Goal: Communication & Community: Ask a question

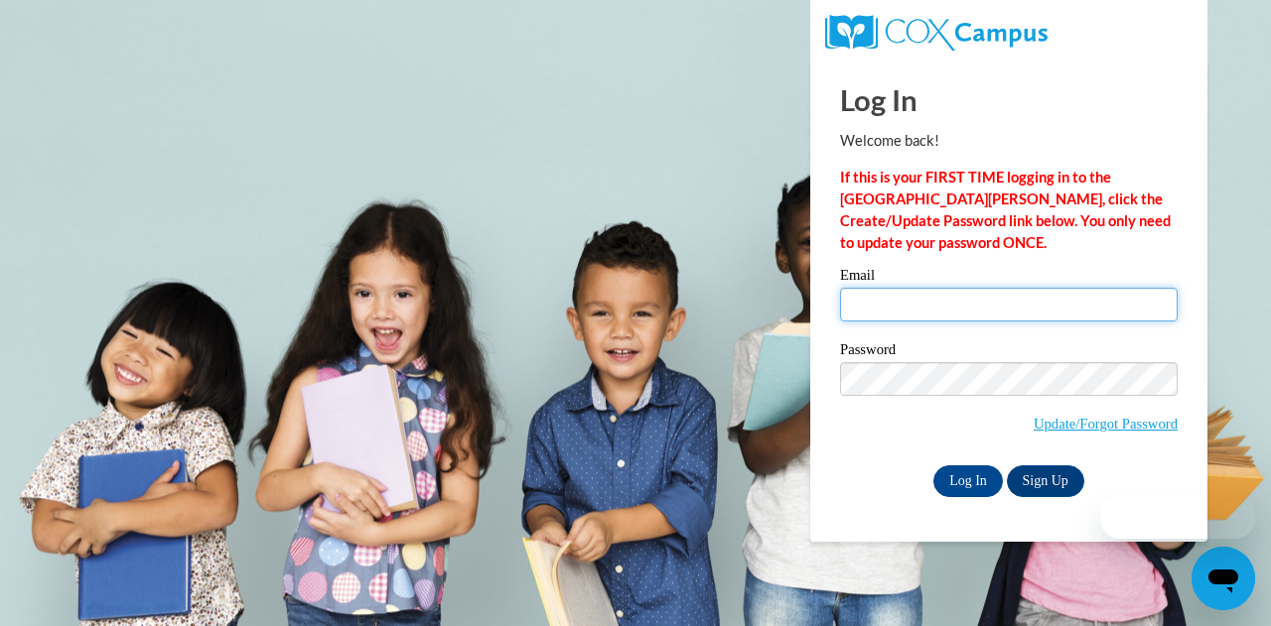
type input "smcclain@shelteringarmsforkids.com"
click at [929, 319] on input "smcclain@shelteringarmsforkids.com" at bounding box center [1009, 305] width 338 height 34
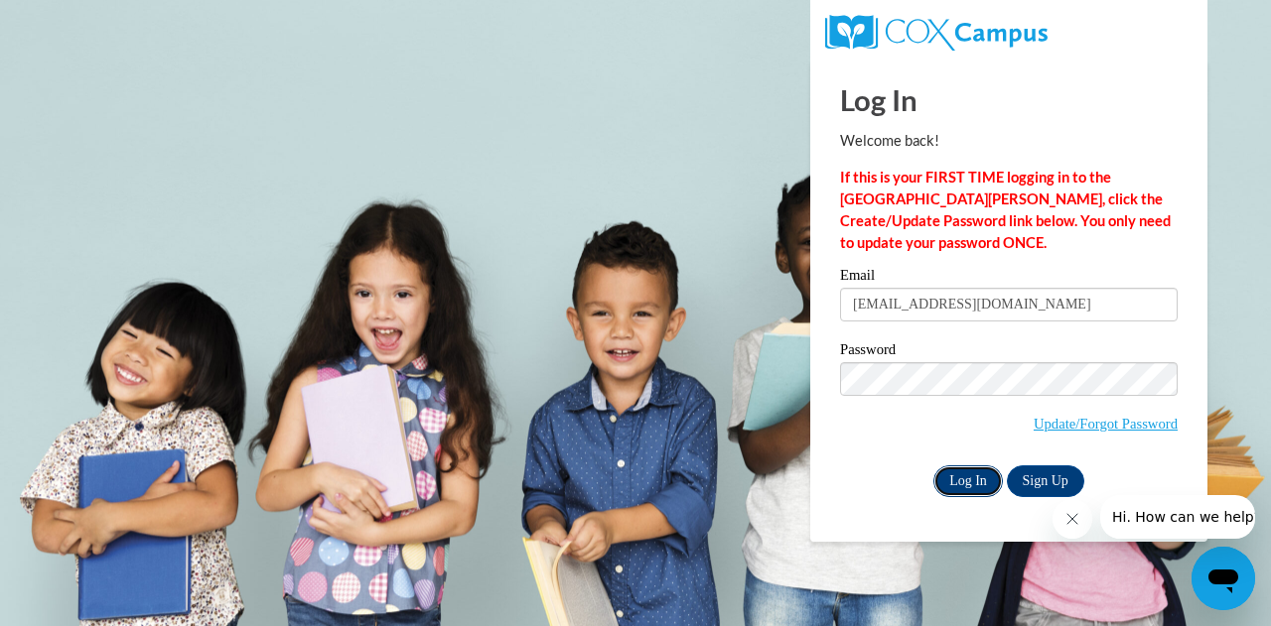
click at [953, 483] on input "Log In" at bounding box center [967, 482] width 69 height 32
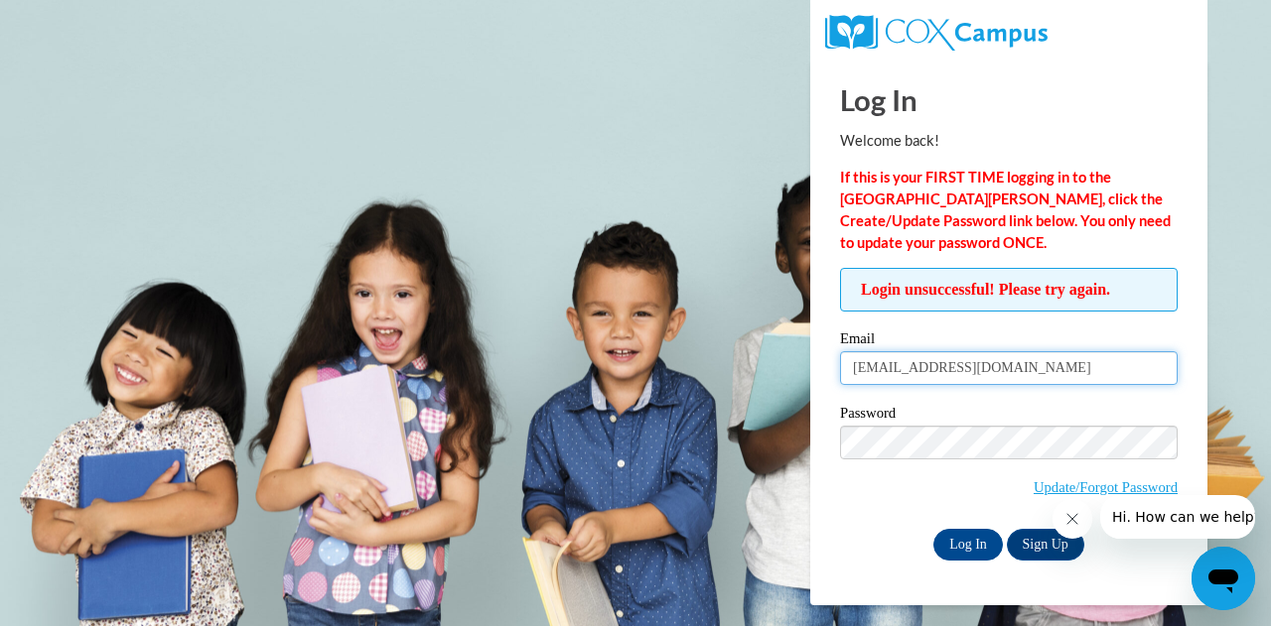
drag, startPoint x: 1094, startPoint y: 364, endPoint x: 730, endPoint y: 337, distance: 365.4
click at [730, 337] on body "Log In Welcome back! If this is your FIRST TIME logging in to the NEW Cox Campu…" at bounding box center [635, 313] width 1271 height 626
type input "Shari.McClain@decal.ga.gov"
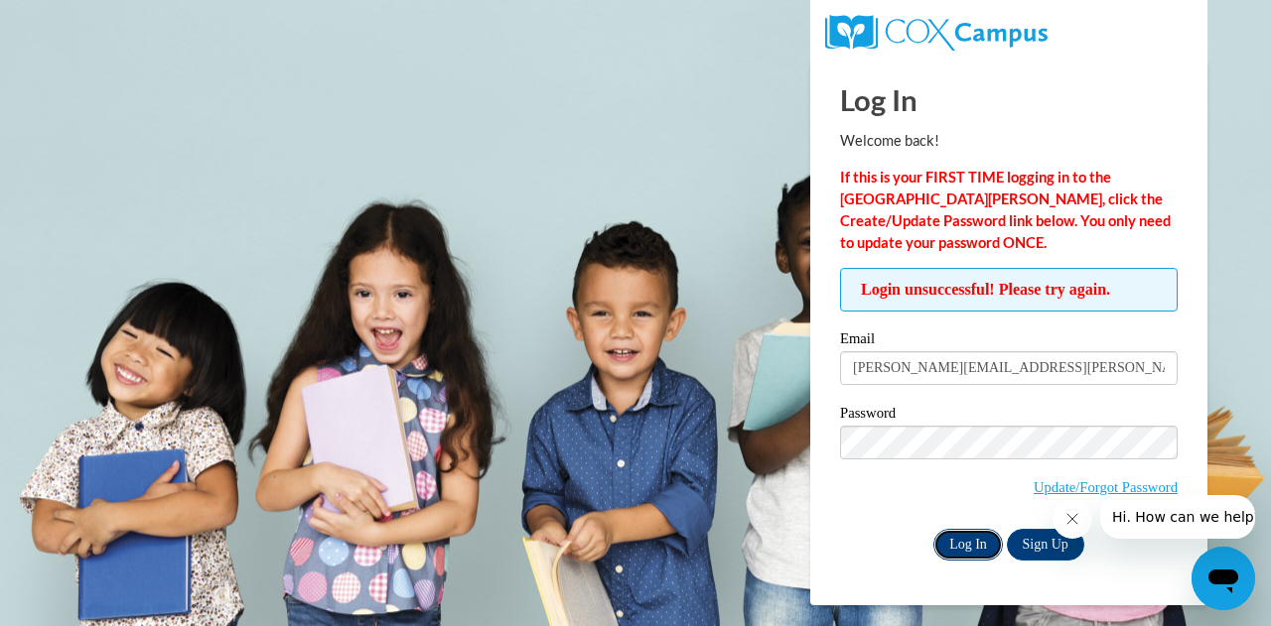
click at [961, 542] on input "Log In" at bounding box center [967, 545] width 69 height 32
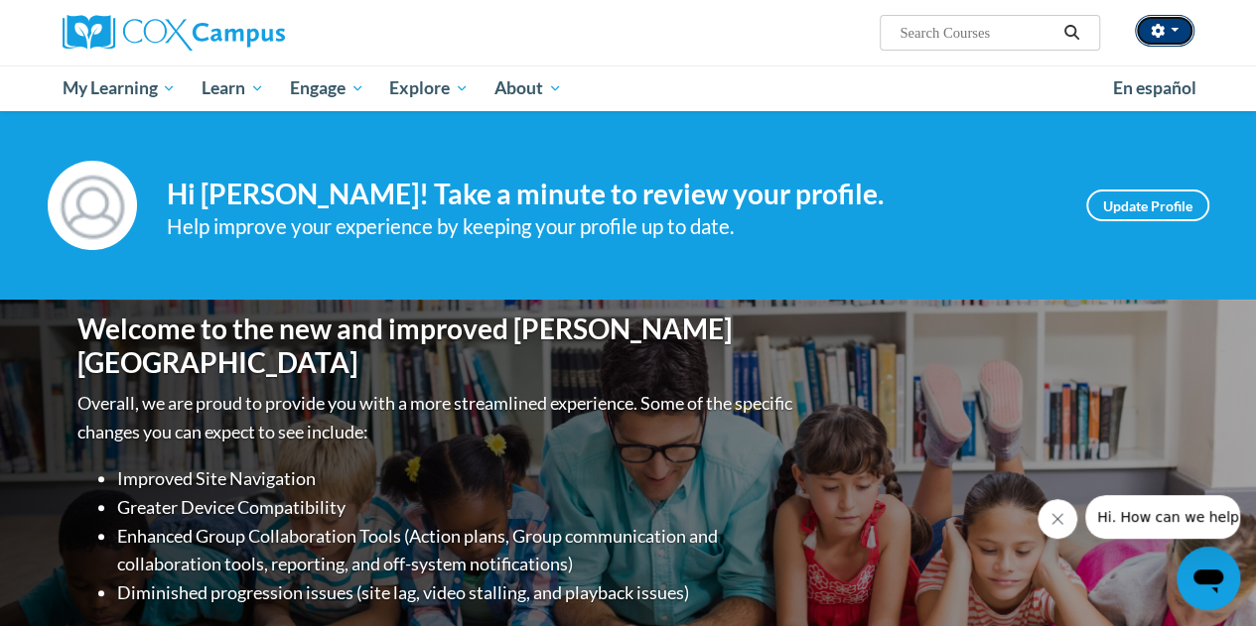
click at [1157, 29] on icon "button" at bounding box center [1158, 31] width 14 height 14
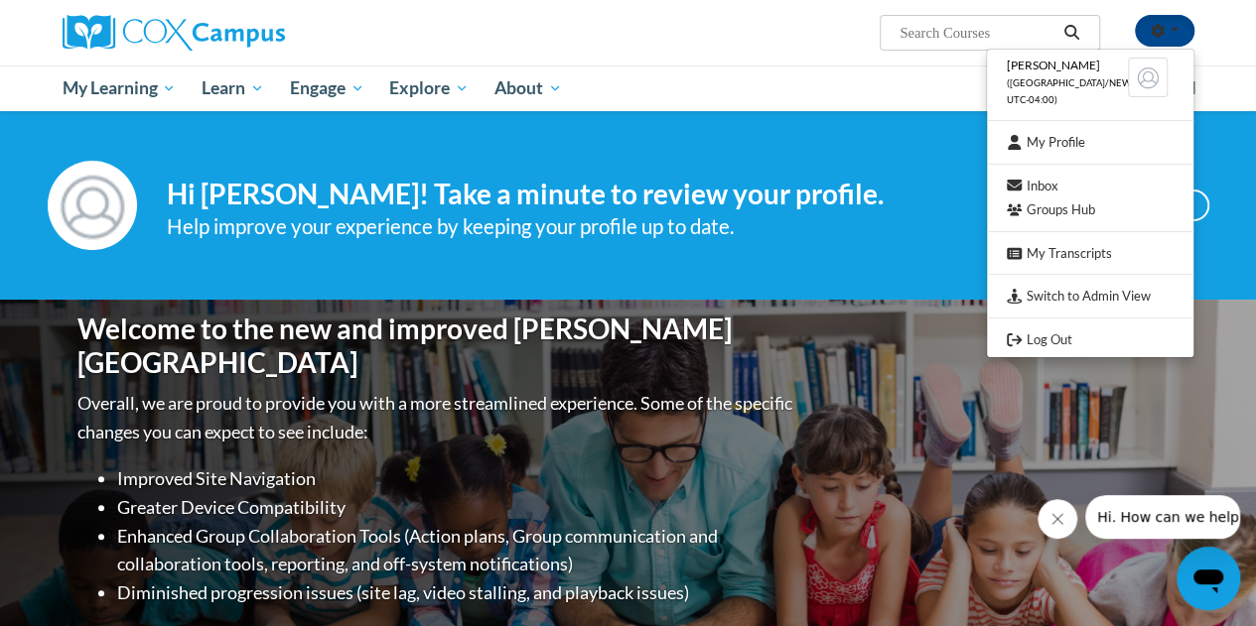
click at [925, 80] on ul "My Learning My Learning My Course Progress Certificates My Action Plans Groups …" at bounding box center [575, 89] width 1050 height 46
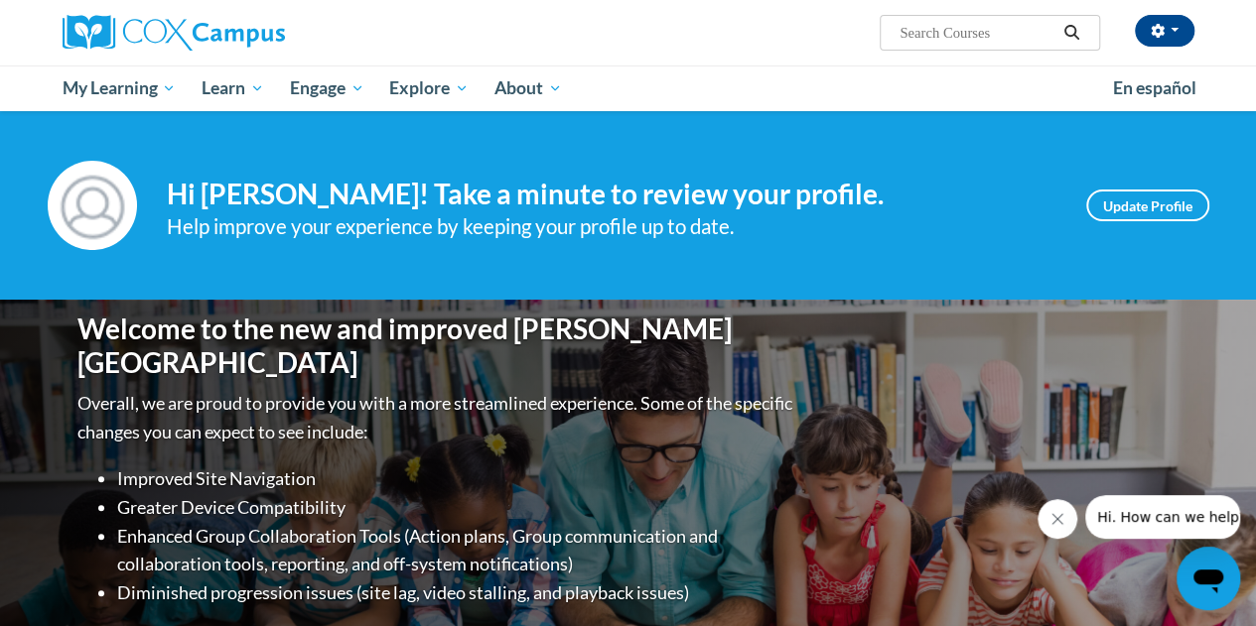
click at [1206, 580] on icon "Open messaging window" at bounding box center [1208, 582] width 30 height 24
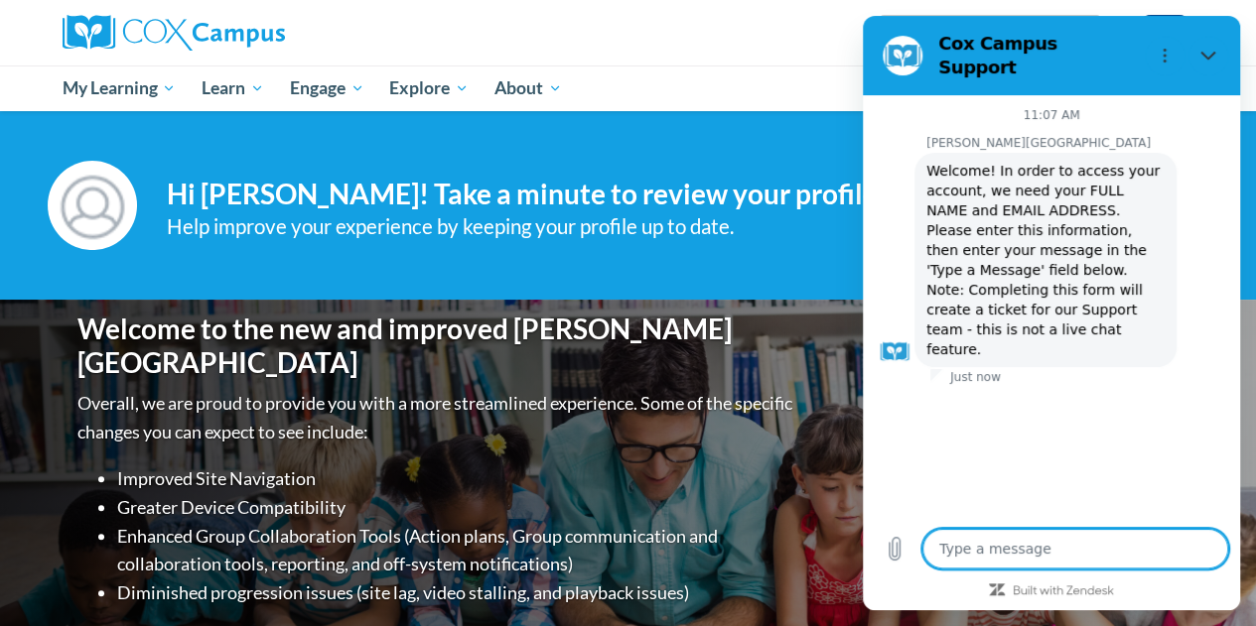
type textarea "x"
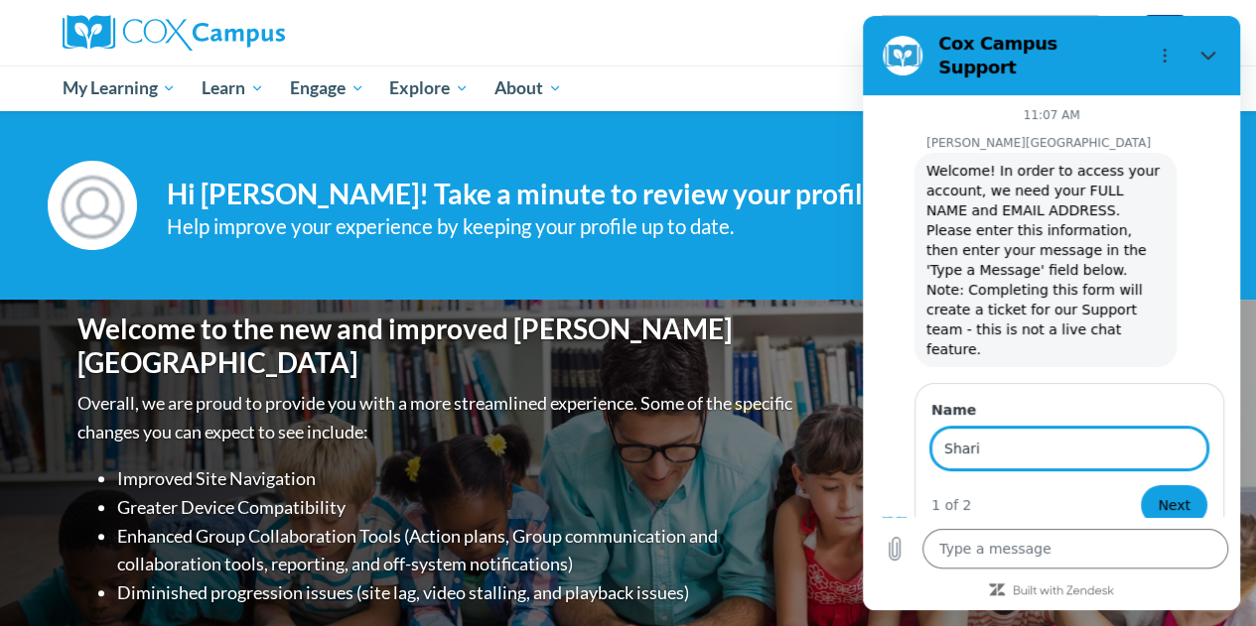
type input "Shari McClain"
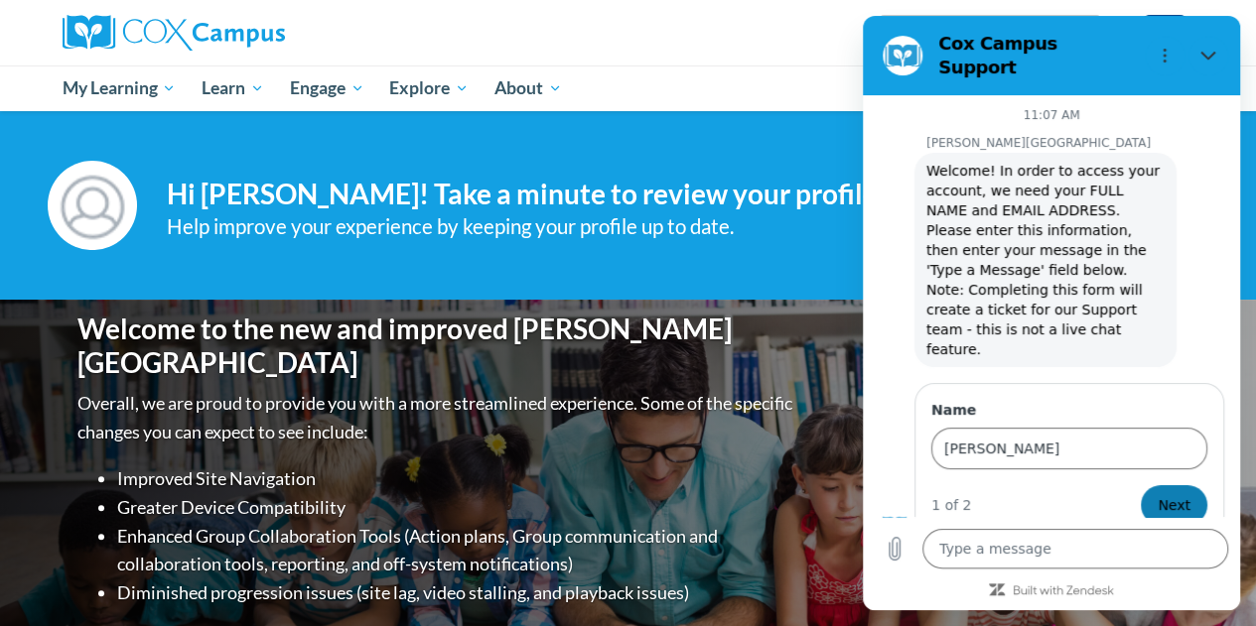
click at [1166, 493] on span "Next" at bounding box center [1173, 505] width 33 height 24
type textarea "x"
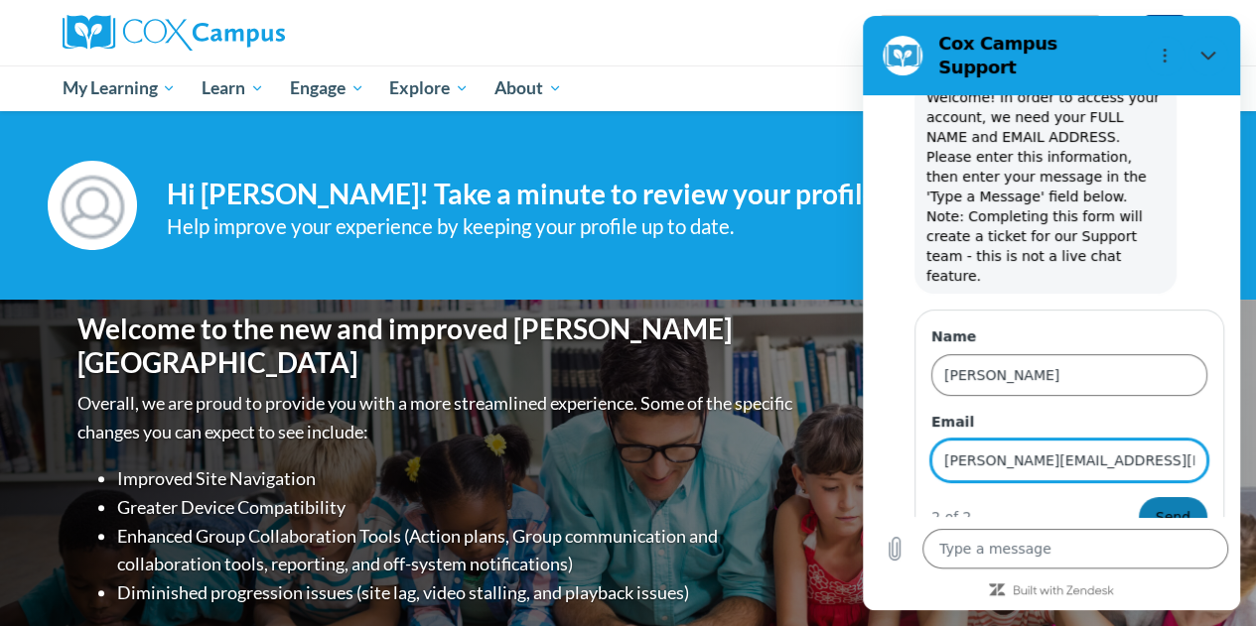
type input "shari.mcclain@decal.ga.gov"
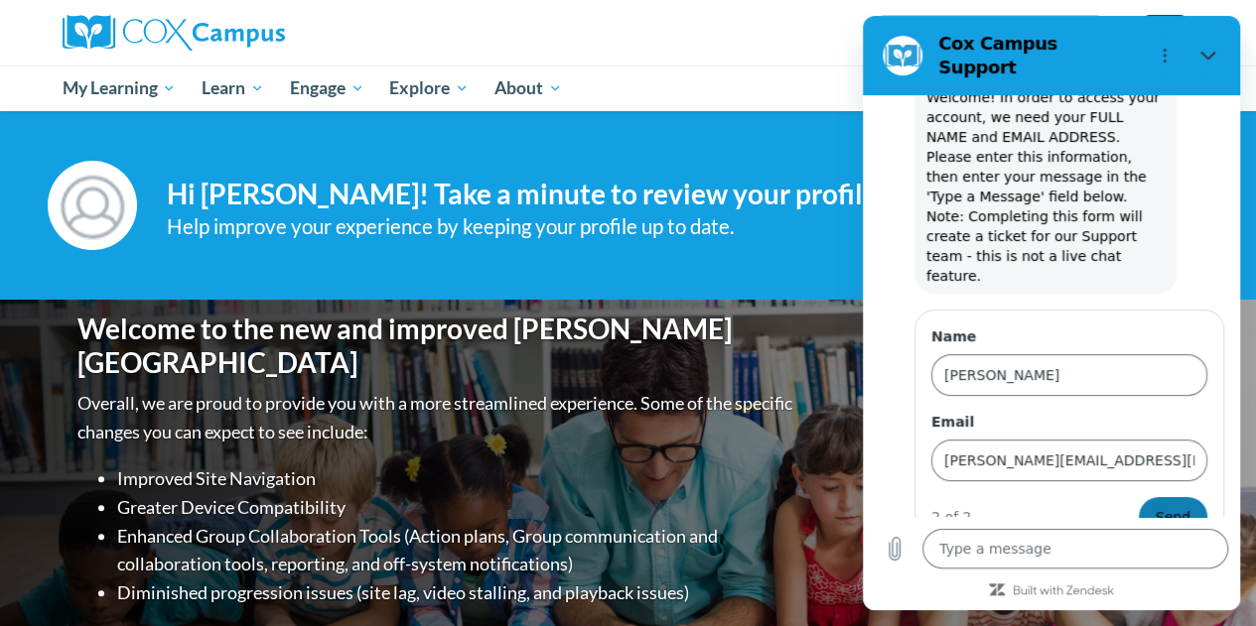
click at [1167, 505] on span "Send" at bounding box center [1173, 517] width 35 height 24
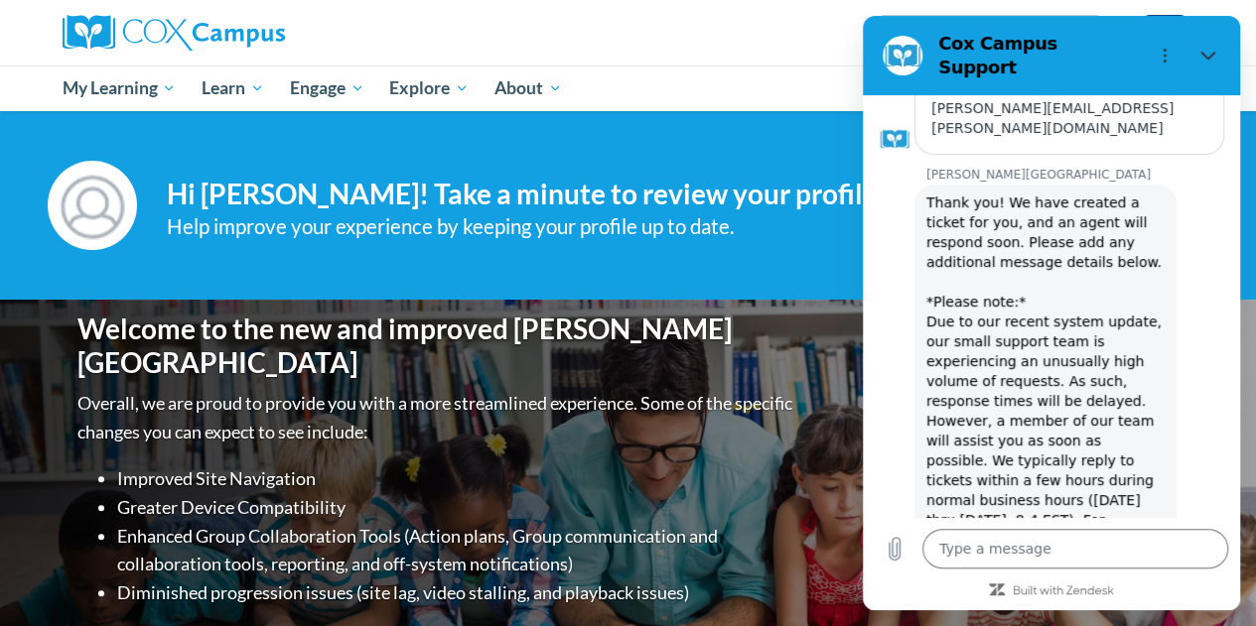
scroll to position [378, 0]
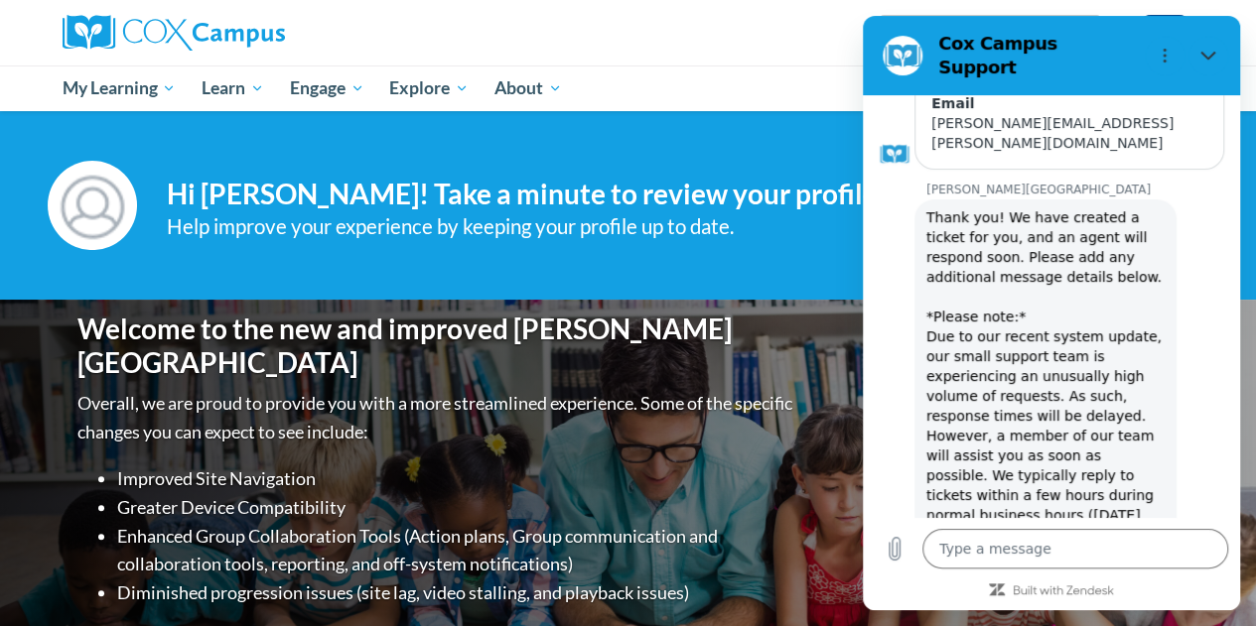
click at [811, 60] on div "Shari McClain (America/New_York UTC-04:00) My Profile Inbox Groups Hub My Trans…" at bounding box center [628, 33] width 1161 height 66
click at [1205, 55] on icon "Close" at bounding box center [1208, 56] width 16 height 16
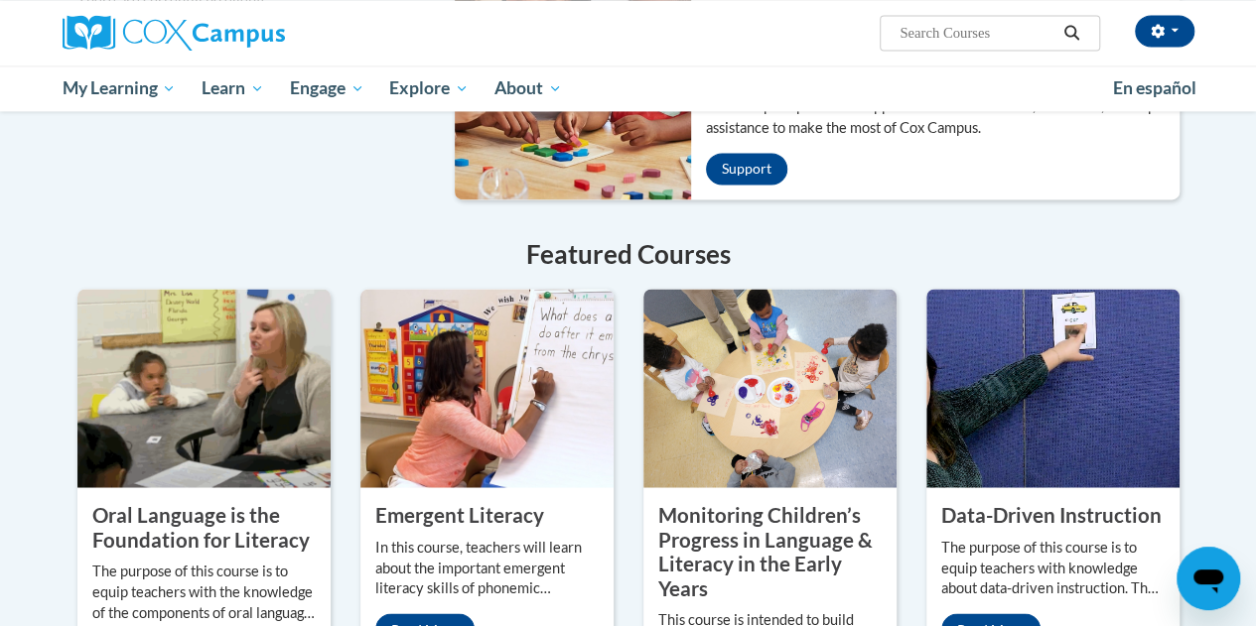
scroll to position [2036, 0]
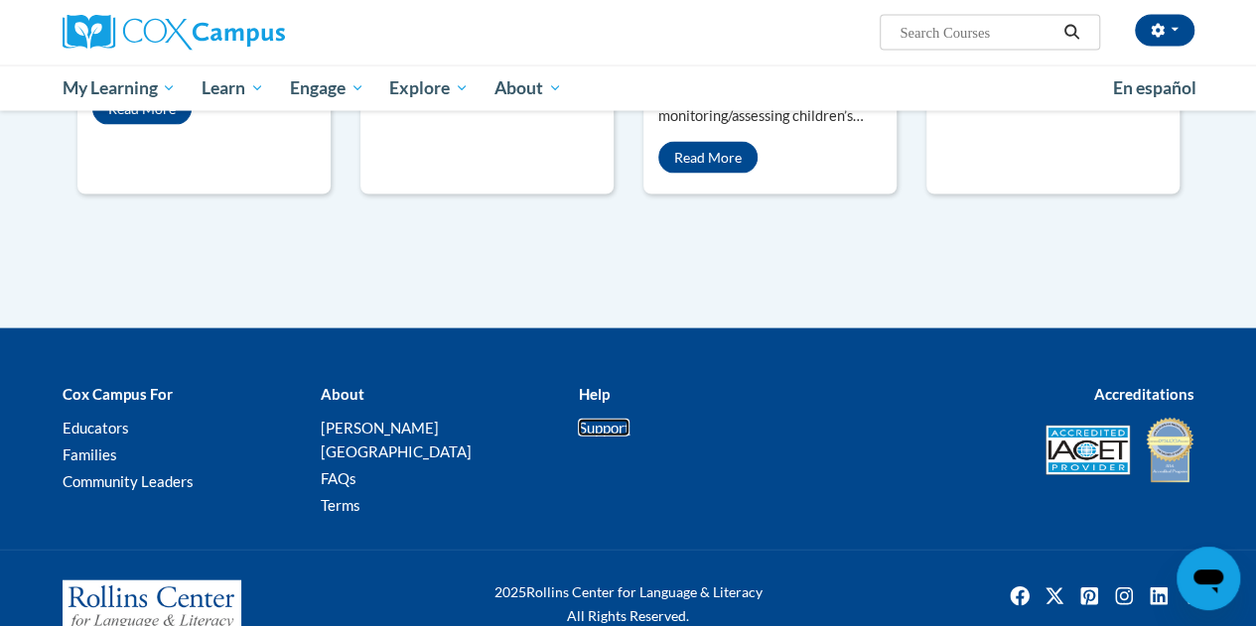
click at [607, 419] on link "Support" at bounding box center [604, 428] width 52 height 18
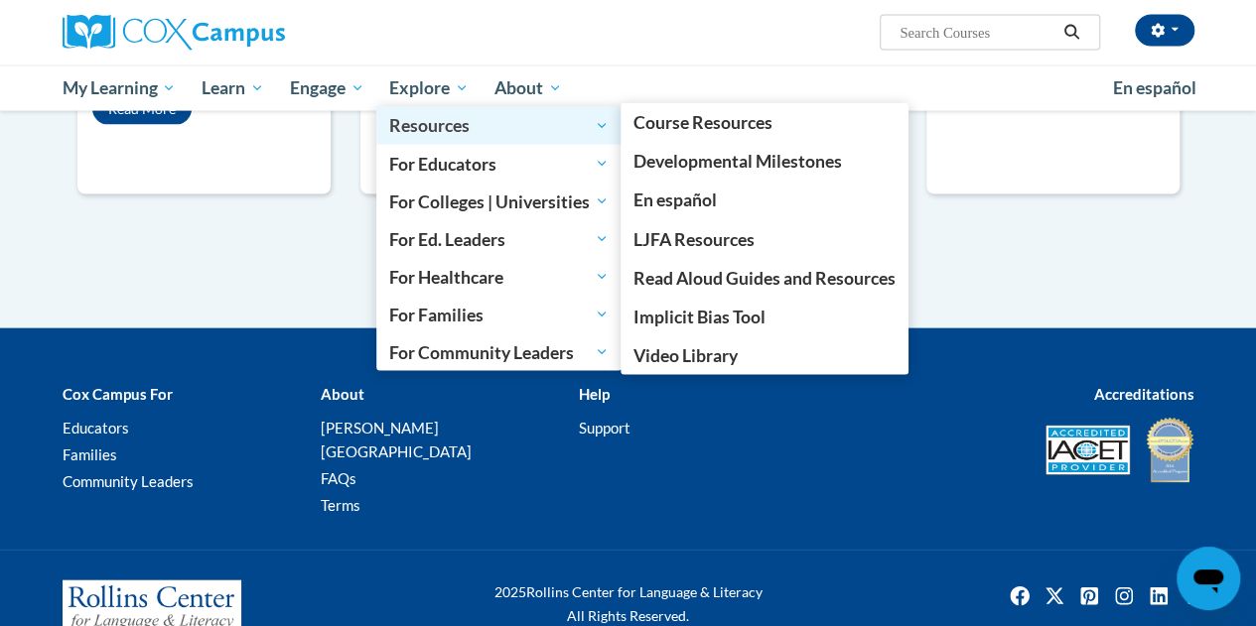
type textarea "x"
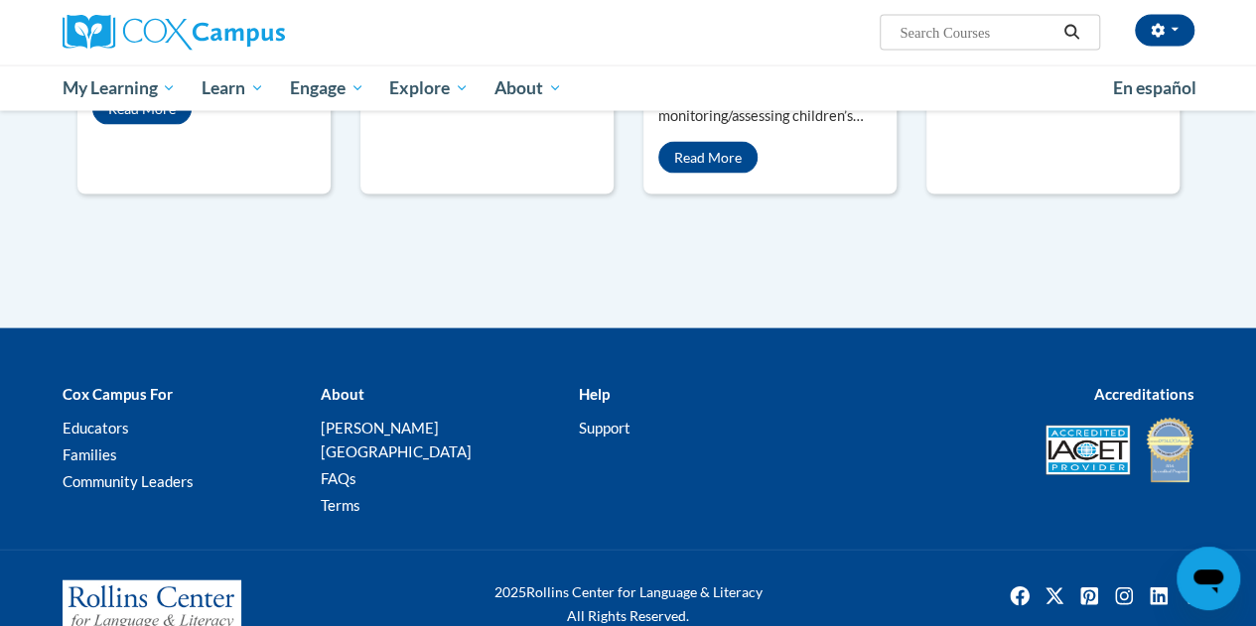
click at [598, 385] on b "Help" at bounding box center [593, 394] width 31 height 18
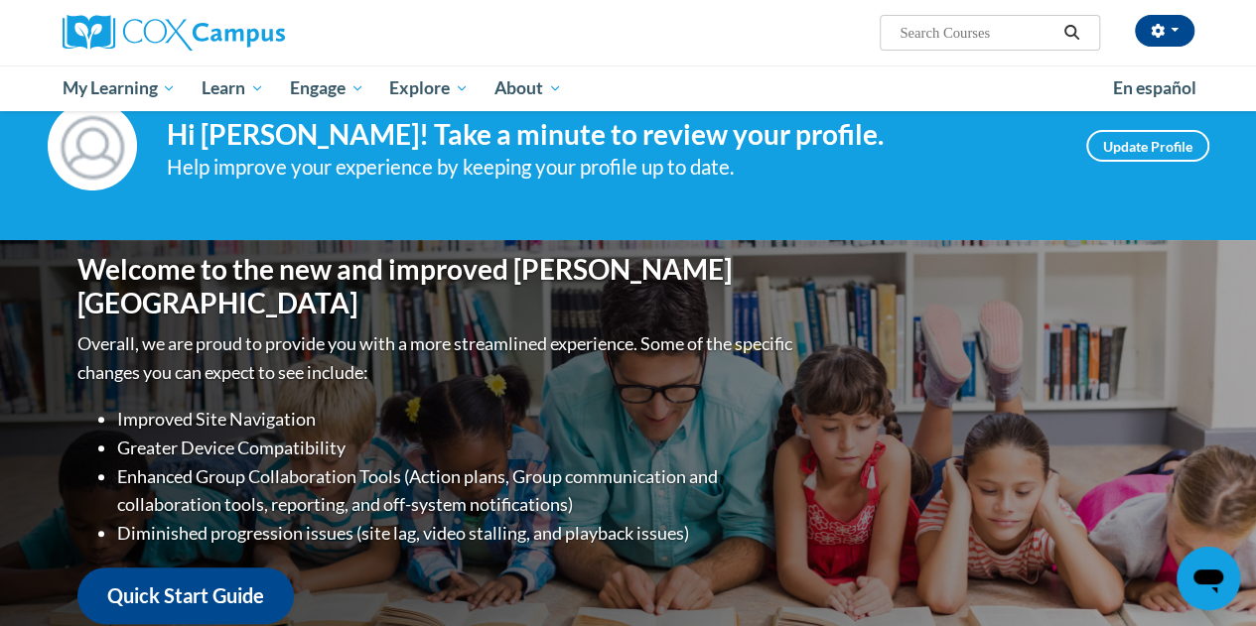
scroll to position [0, 0]
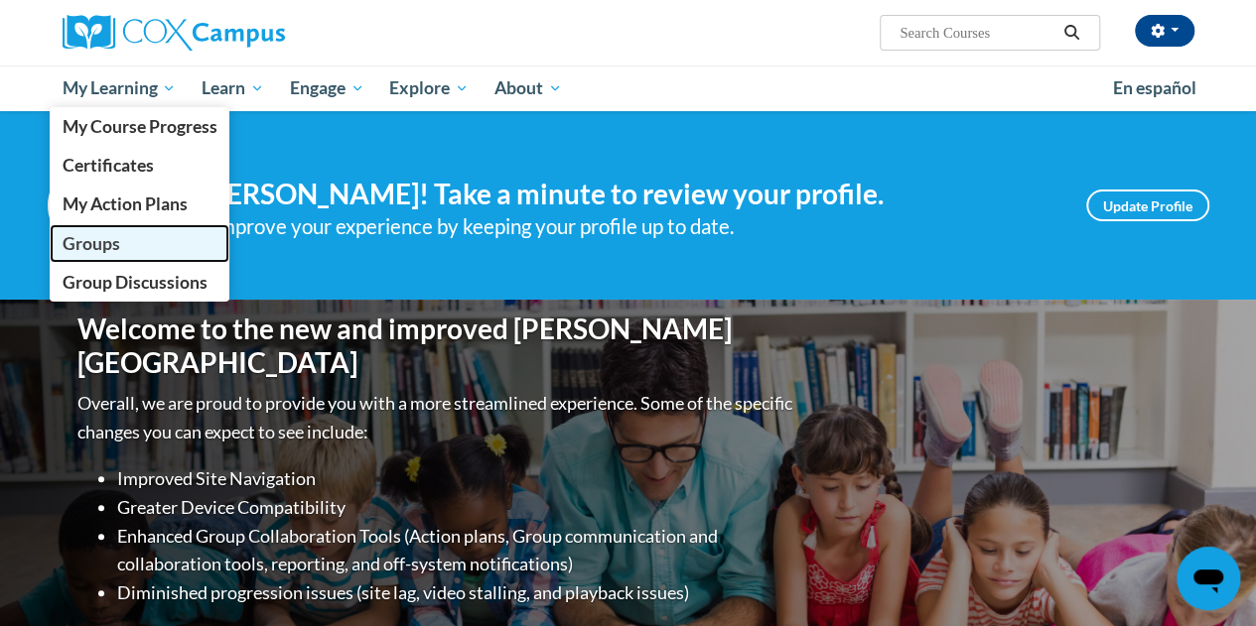
click at [91, 245] on span "Groups" at bounding box center [91, 243] width 58 height 21
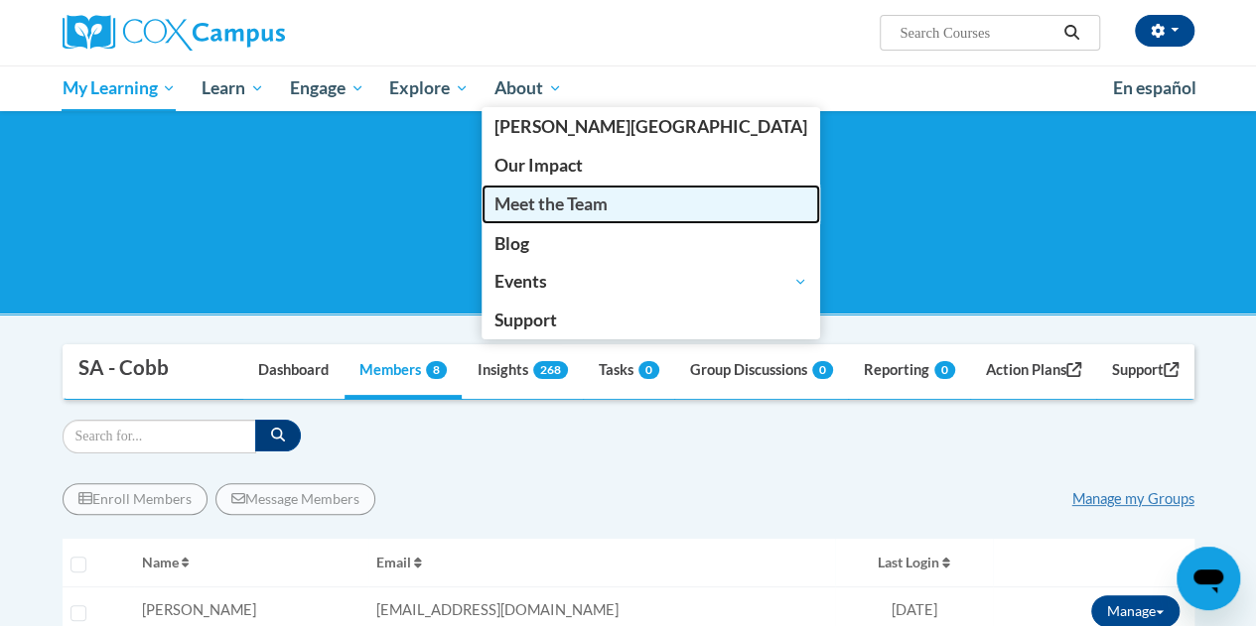
click at [538, 205] on span "Meet the Team" at bounding box center [550, 204] width 113 height 21
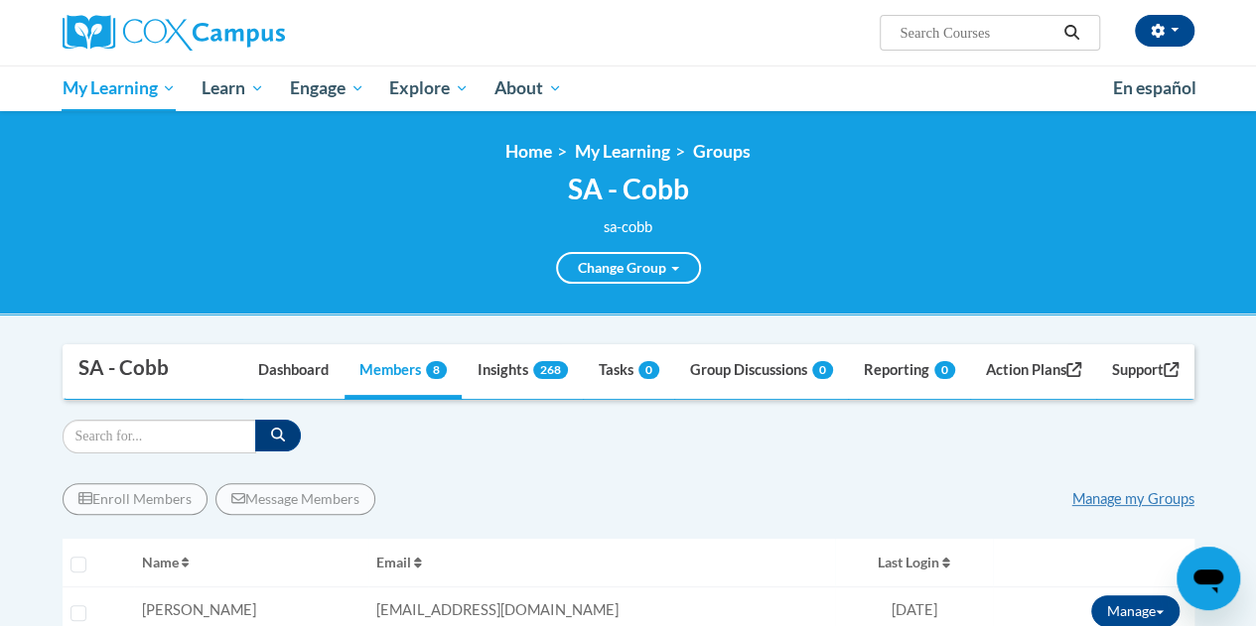
click at [1217, 563] on icon "Open messaging window" at bounding box center [1208, 579] width 36 height 36
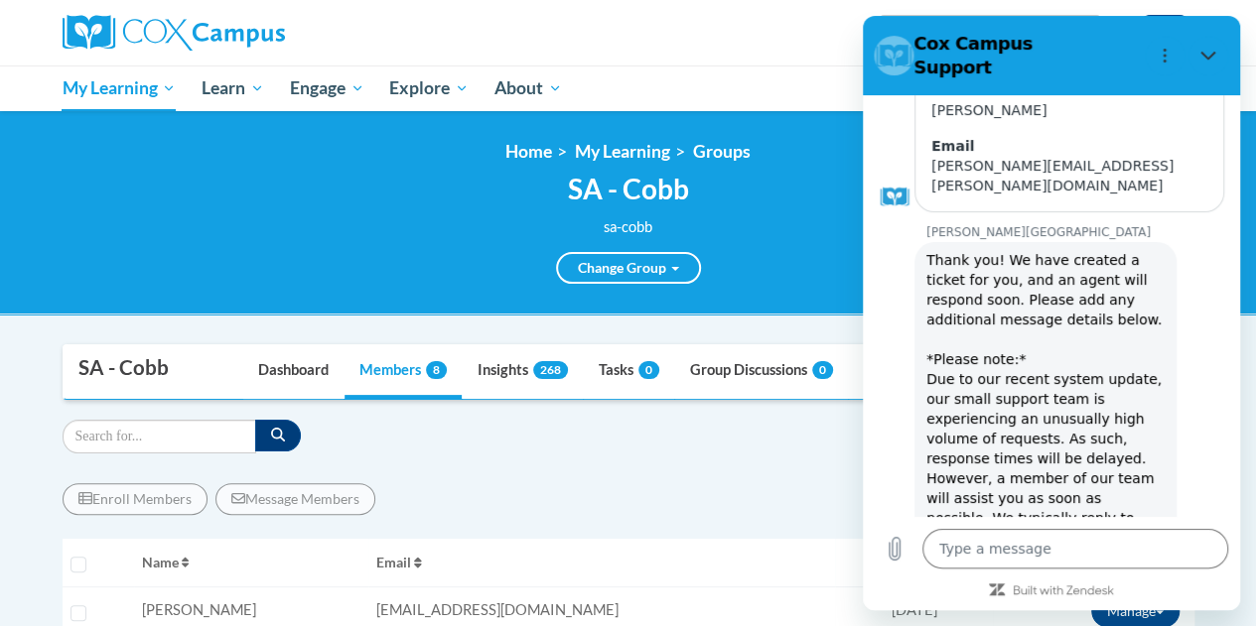
scroll to position [349, 0]
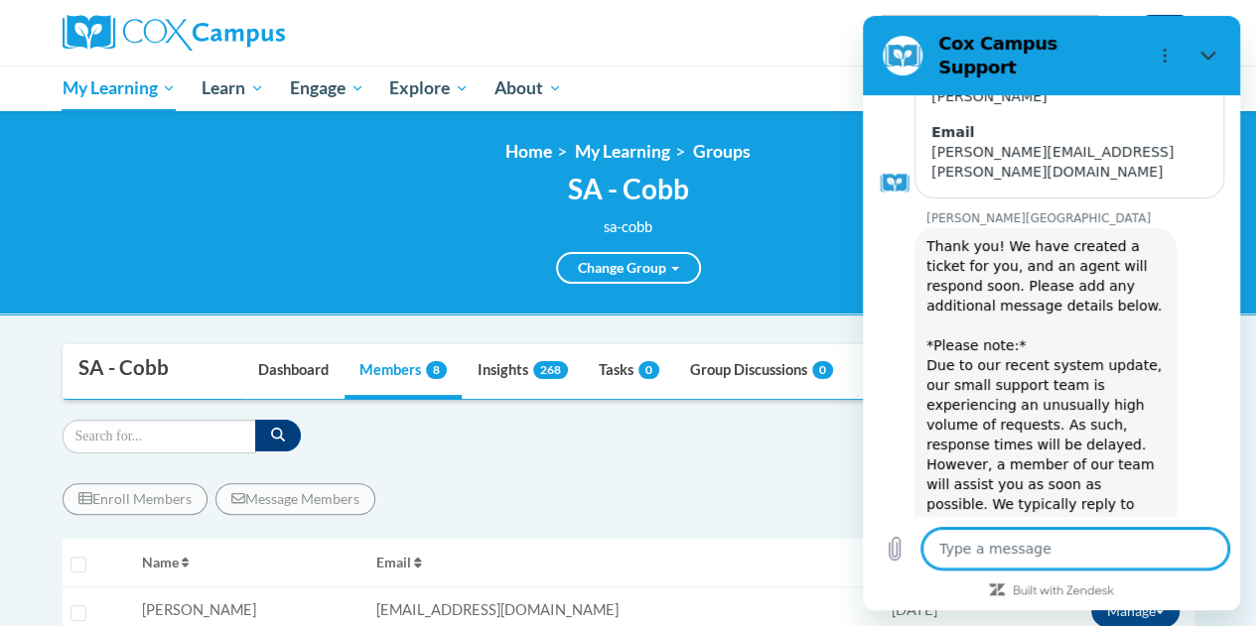
click at [970, 555] on textarea at bounding box center [1075, 549] width 306 height 40
type textarea "H"
type textarea "x"
type textarea "He"
type textarea "x"
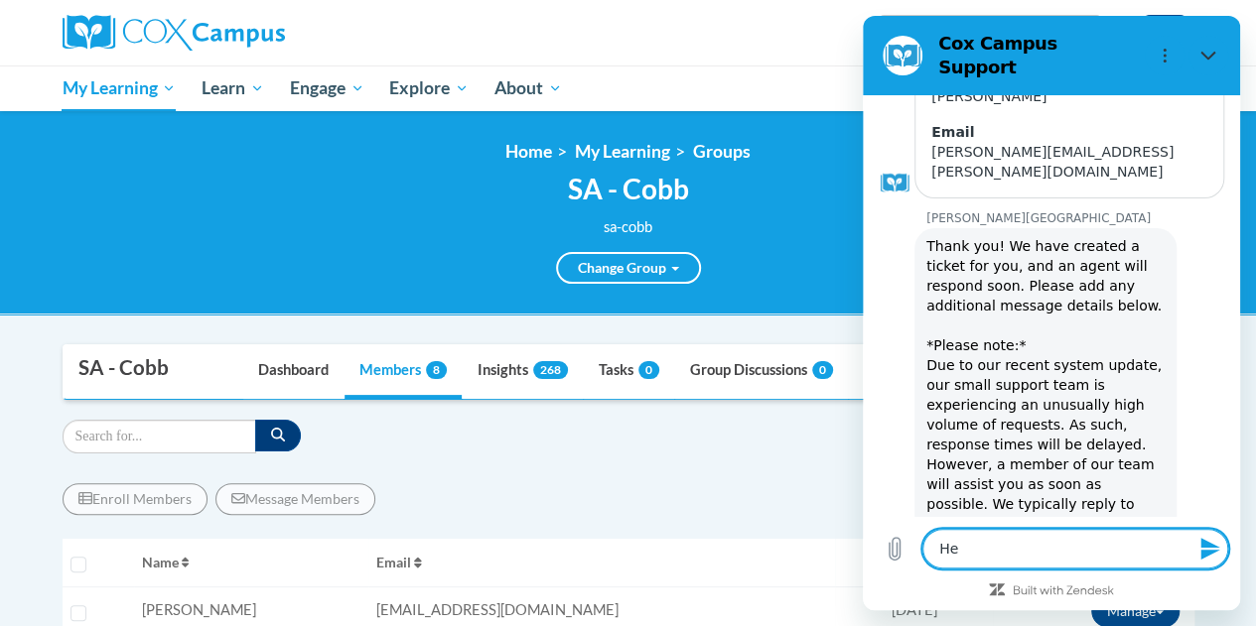
type textarea "Hel"
type textarea "x"
type textarea "Hell"
type textarea "x"
type textarea "Hello"
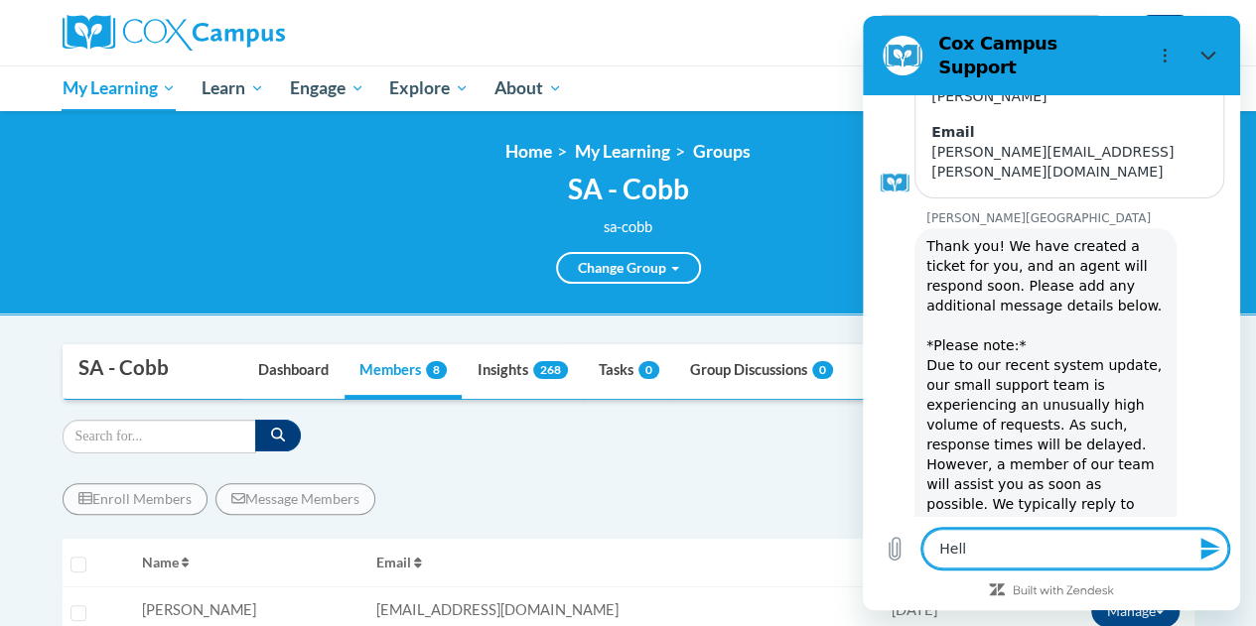
type textarea "x"
type textarea "Hello,"
type textarea "x"
type textarea "Hello,"
type textarea "x"
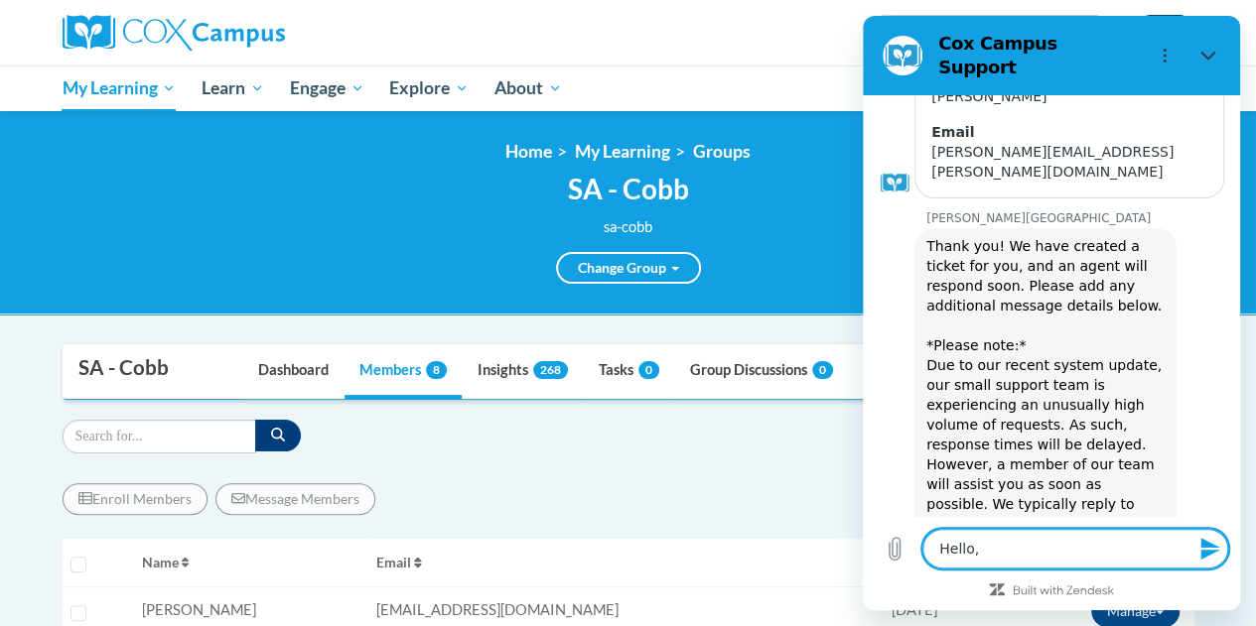
type textarea "Hello, I"
type textarea "x"
type textarea "Hello, I"
type textarea "x"
type textarea "Hello, I n"
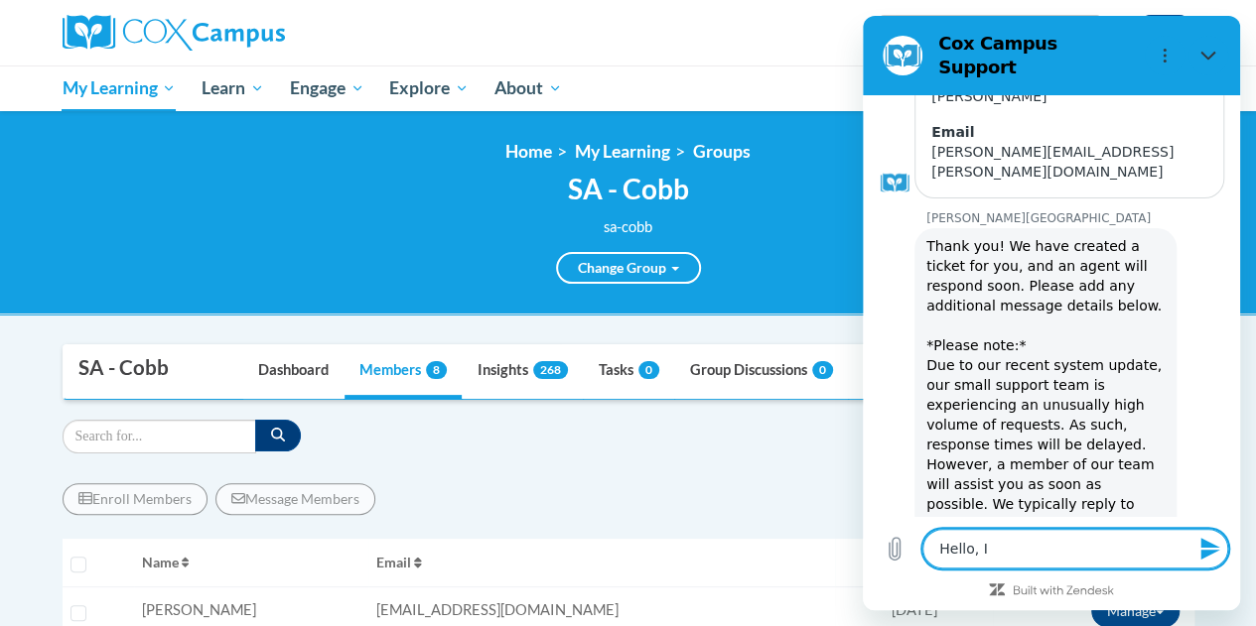
type textarea "x"
type textarea "Hello, I ne"
type textarea "x"
type textarea "Hello, I nee"
type textarea "x"
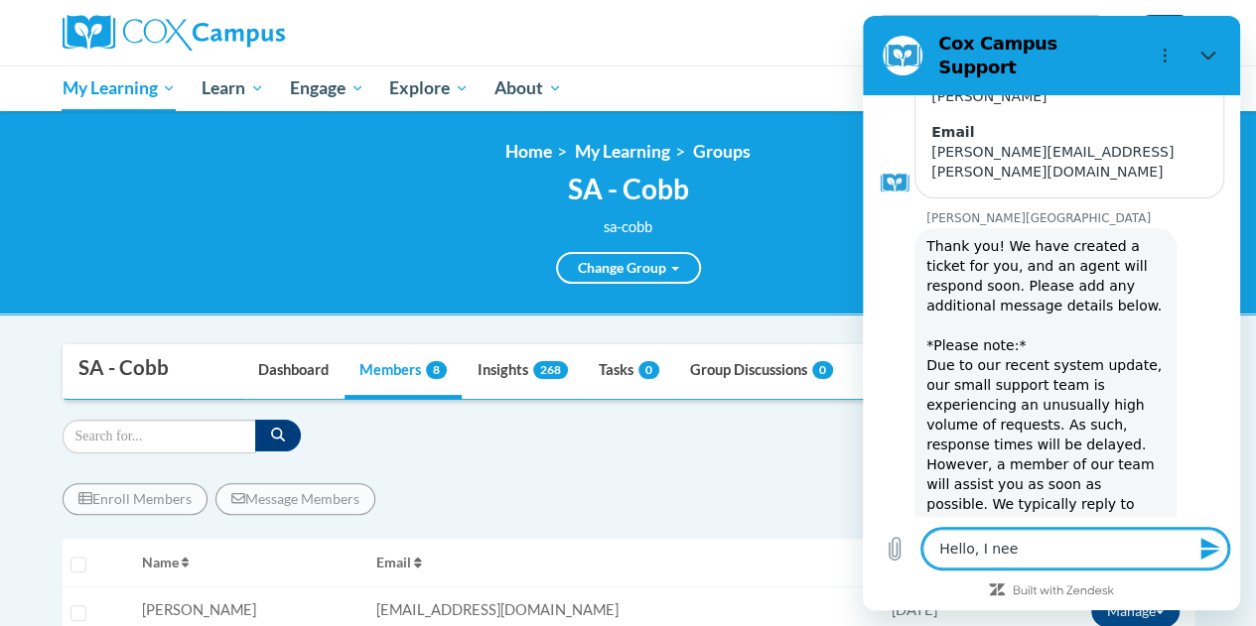
type textarea "Hello, I need"
type textarea "x"
type textarea "Hello, I need"
type textarea "x"
type textarea "Hello, I need t"
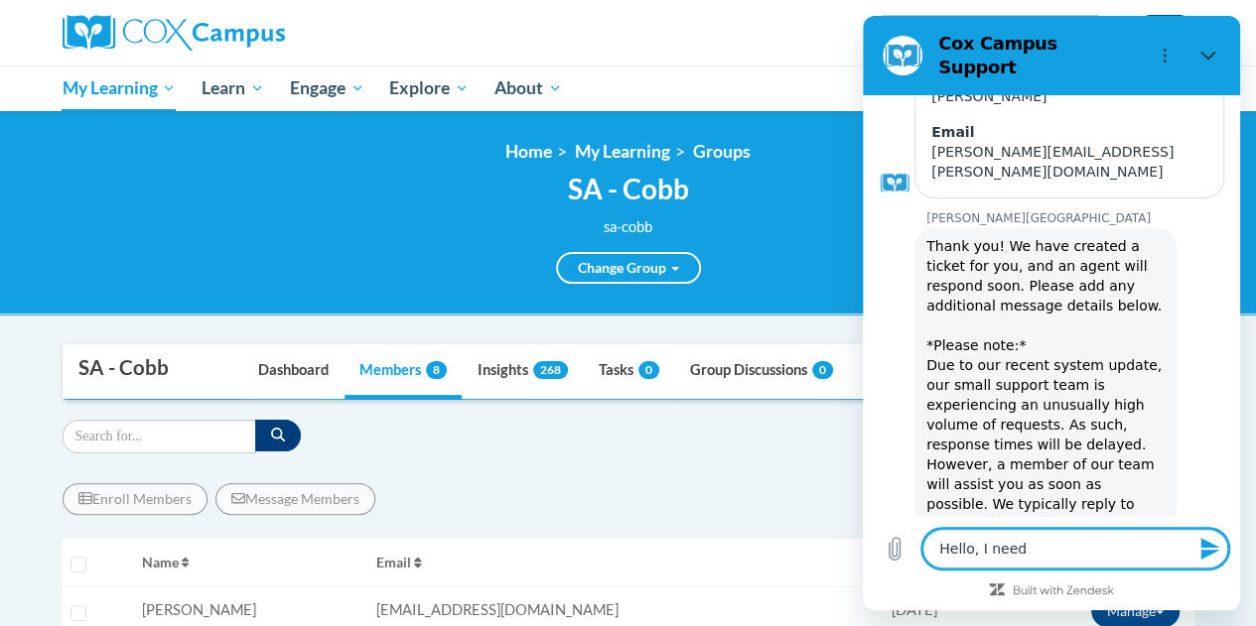
type textarea "x"
type textarea "Hello, I need to"
type textarea "x"
type textarea "Hello, I need to"
type textarea "x"
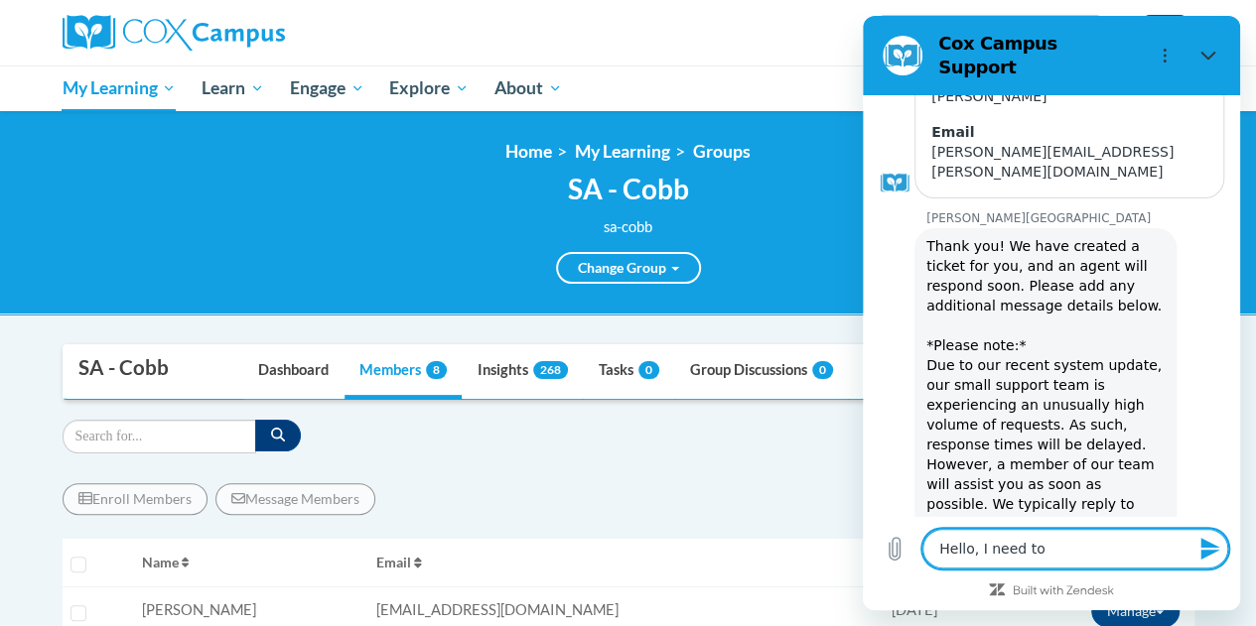
type textarea "Hello, I need to r"
type textarea "x"
type textarea "Hello, I need to re"
type textarea "x"
type textarea "Hello, I need to rem"
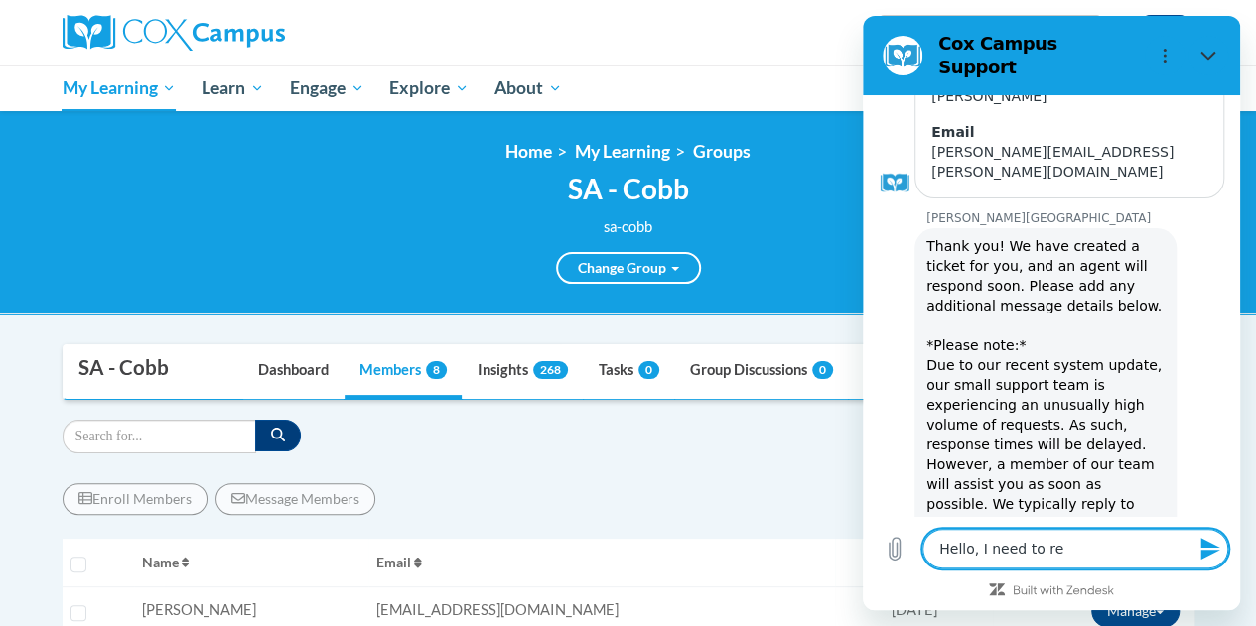
type textarea "x"
type textarea "Hello, I need to remo"
type textarea "x"
type textarea "Hello, I need to remov"
type textarea "x"
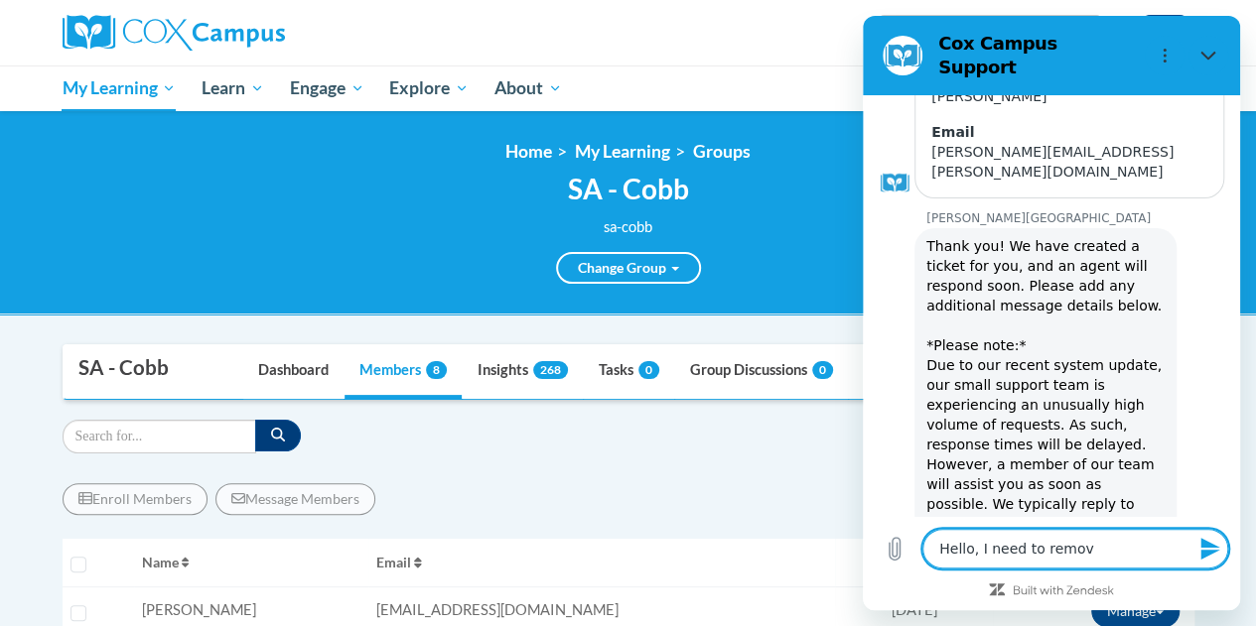
type textarea "Hello, I need to remove"
type textarea "x"
type textarea "Hello, I need to remove"
type textarea "x"
type textarea "Hello, I need to remove a"
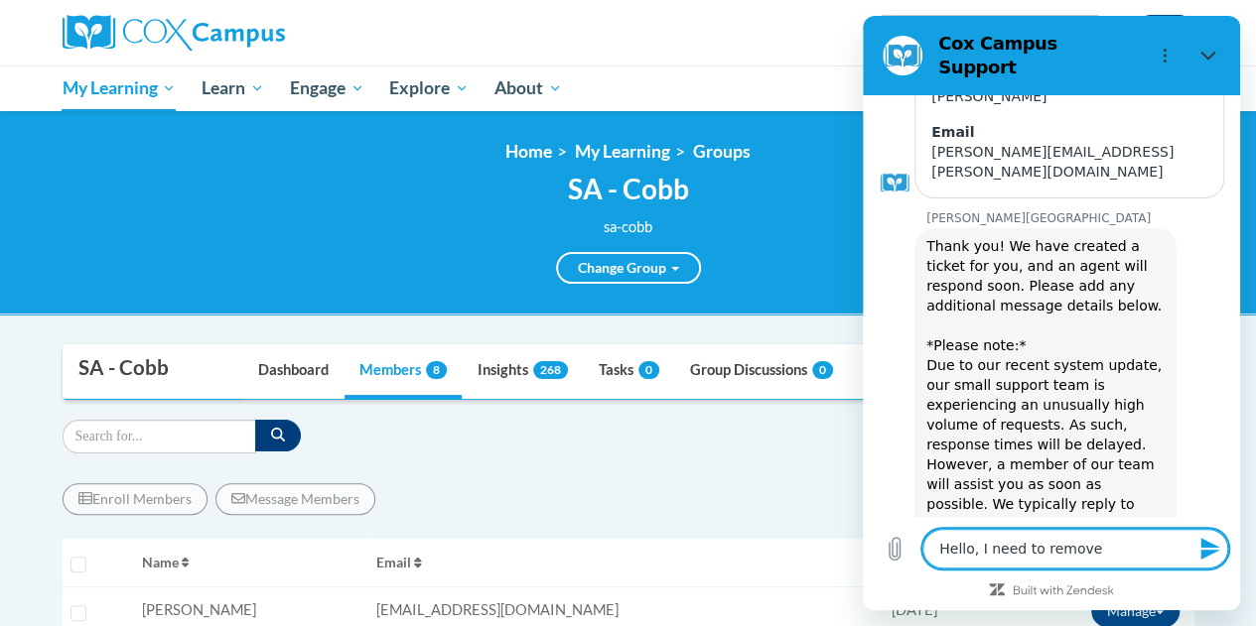
type textarea "x"
type textarea "Hello, I need to remove al"
type textarea "x"
type textarea "Hello, I need to remove all"
type textarea "x"
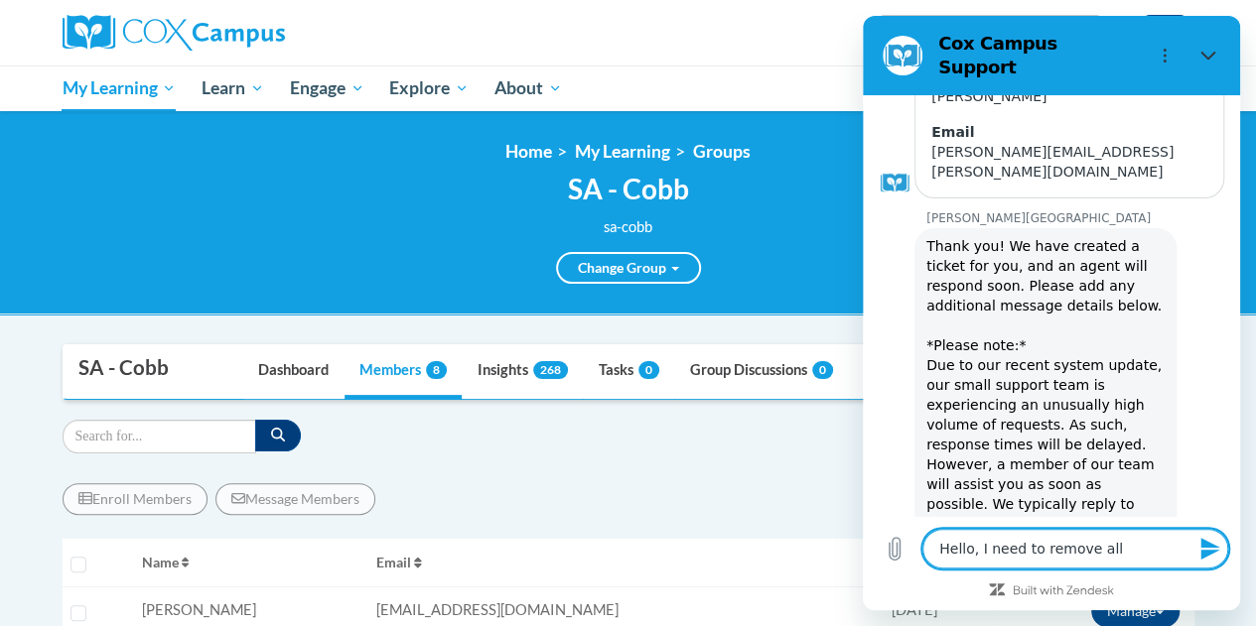
type textarea "Hello, I need to remove all"
type textarea "x"
type textarea "Hello, I need to remove all S"
type textarea "x"
type textarea "Hello, I need to remove all Sh"
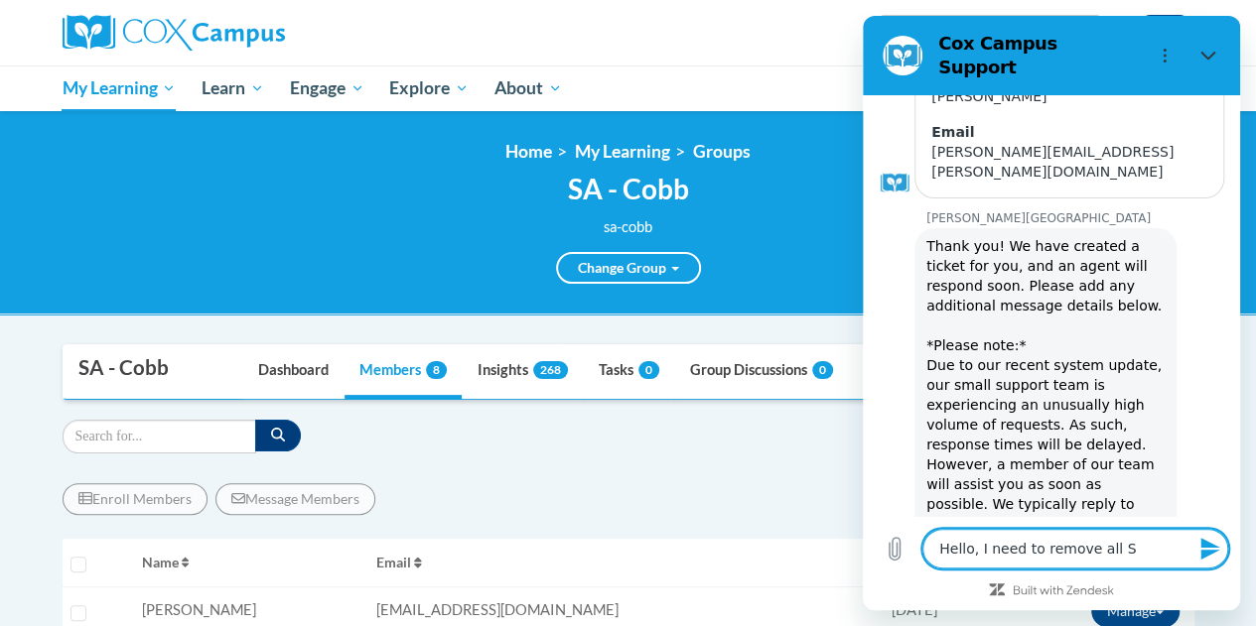
type textarea "x"
type textarea "Hello, I need to remove all She"
type textarea "x"
type textarea "Hello, I need to remove all Shel"
type textarea "x"
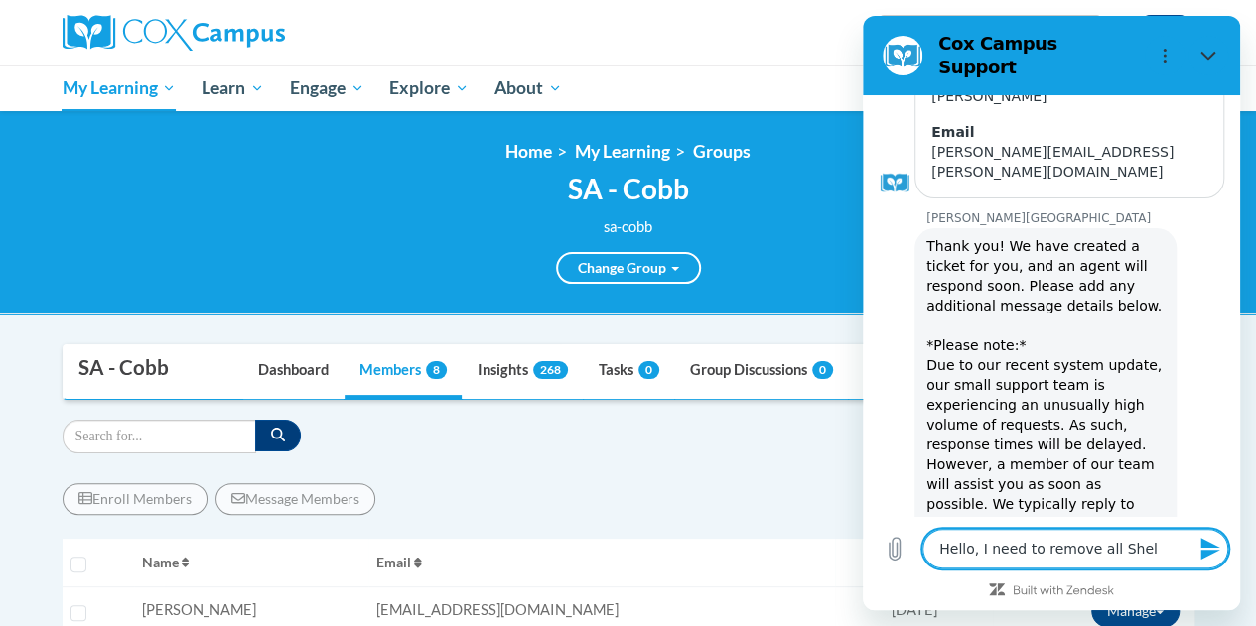
type textarea "Hello, I need to remove all Shelt"
type textarea "x"
type textarea "Hello, I need to remove all Shelte"
type textarea "x"
type textarea "Hello, I need to remove all Shelter"
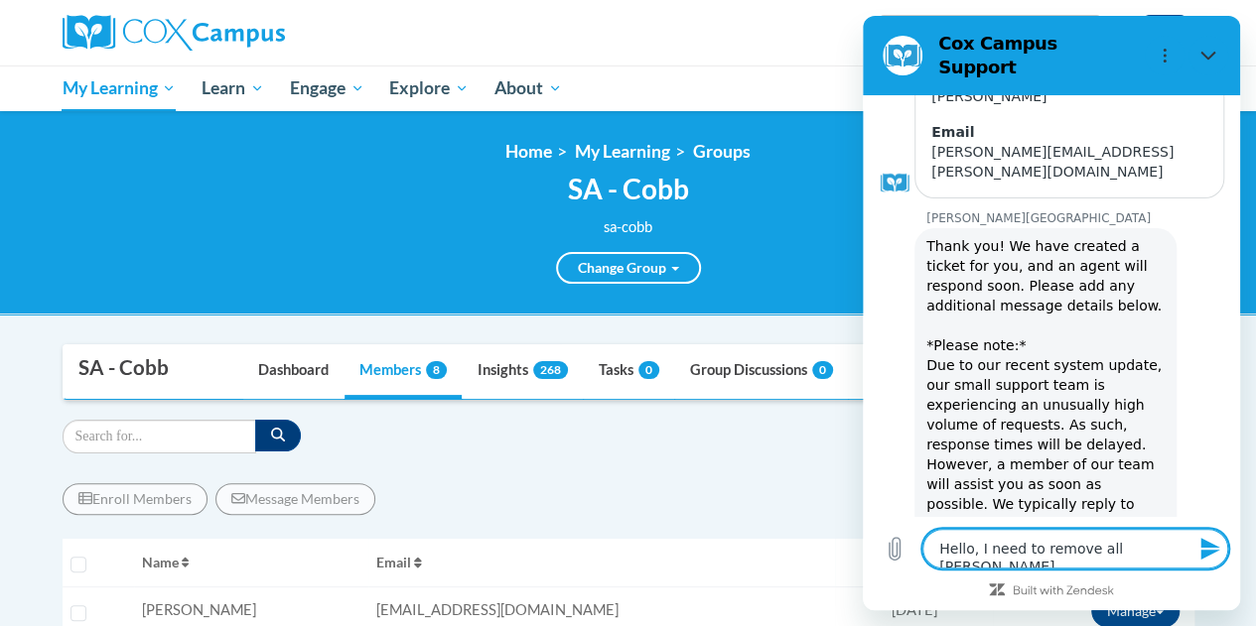
type textarea "x"
type textarea "Hello, I need to remove all Shelteri"
type textarea "x"
type textarea "Hello, I need to remove all Shelterin"
type textarea "x"
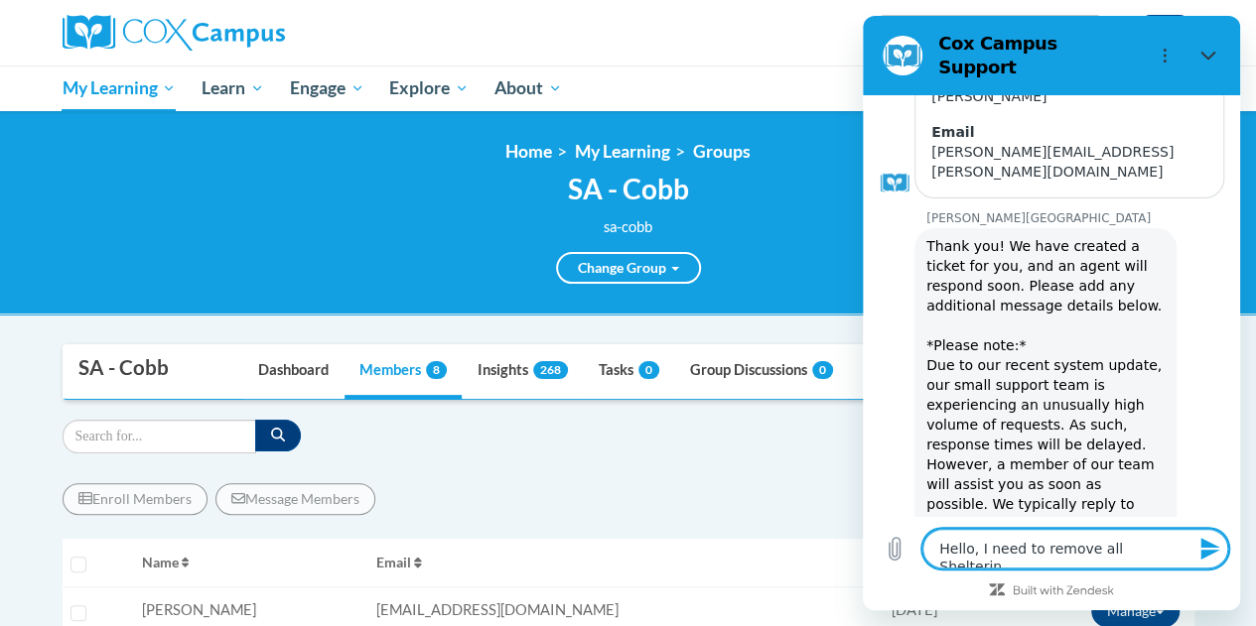
type textarea "Hello, I need to remove all Shelterina"
type textarea "x"
type textarea "Hello, I need to remove all Shelterin"
type textarea "x"
type textarea "Hello, I need to remove all Sheltering"
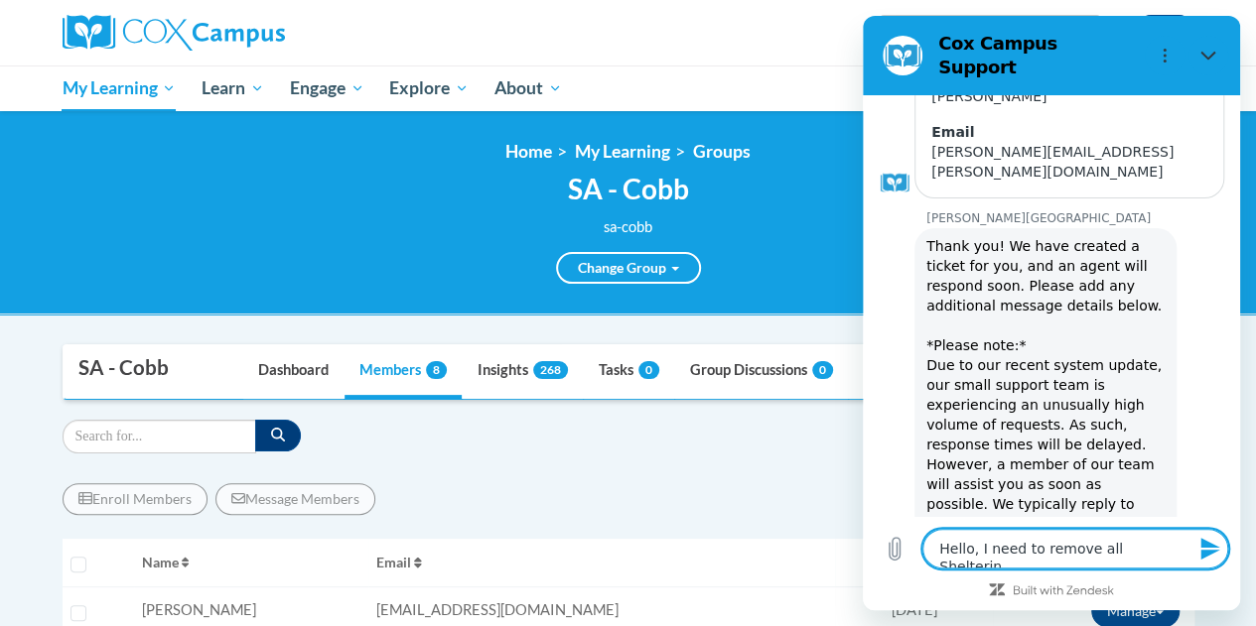
type textarea "x"
type textarea "Hello, I need to remove all Sheltering"
type textarea "x"
type textarea "Hello, I need to remove all Sheltering A"
type textarea "x"
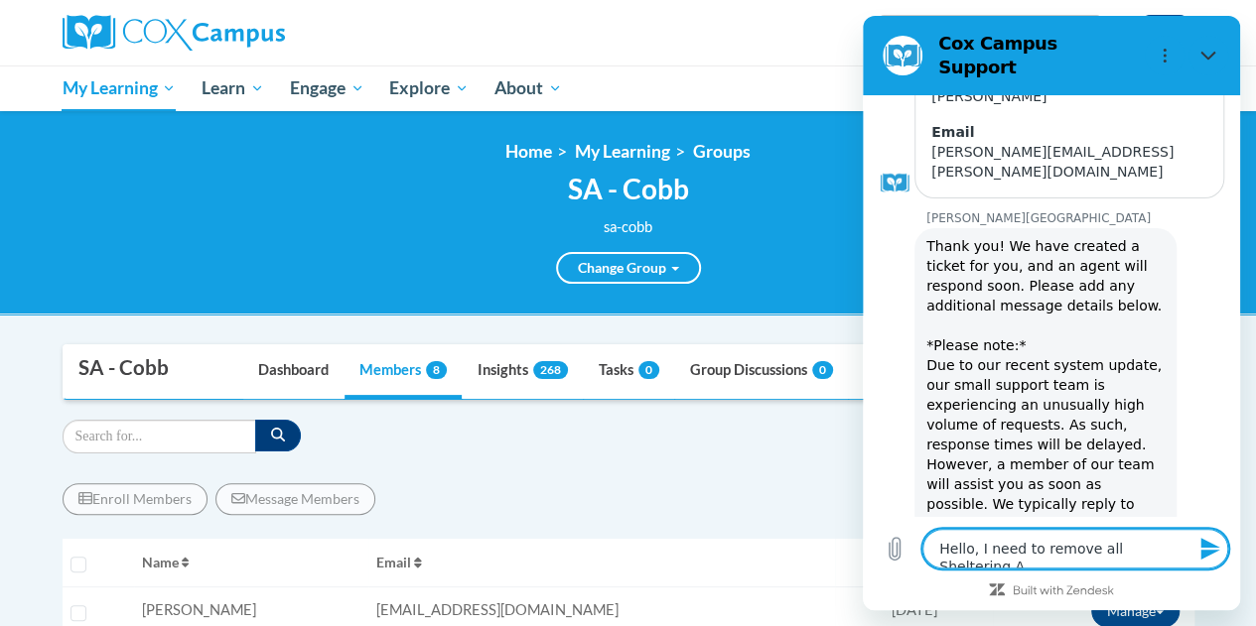
type textarea "Hello, I need to remove all Sheltering Ar"
type textarea "x"
type textarea "Hello, I need to remove all Sheltering Arm"
type textarea "x"
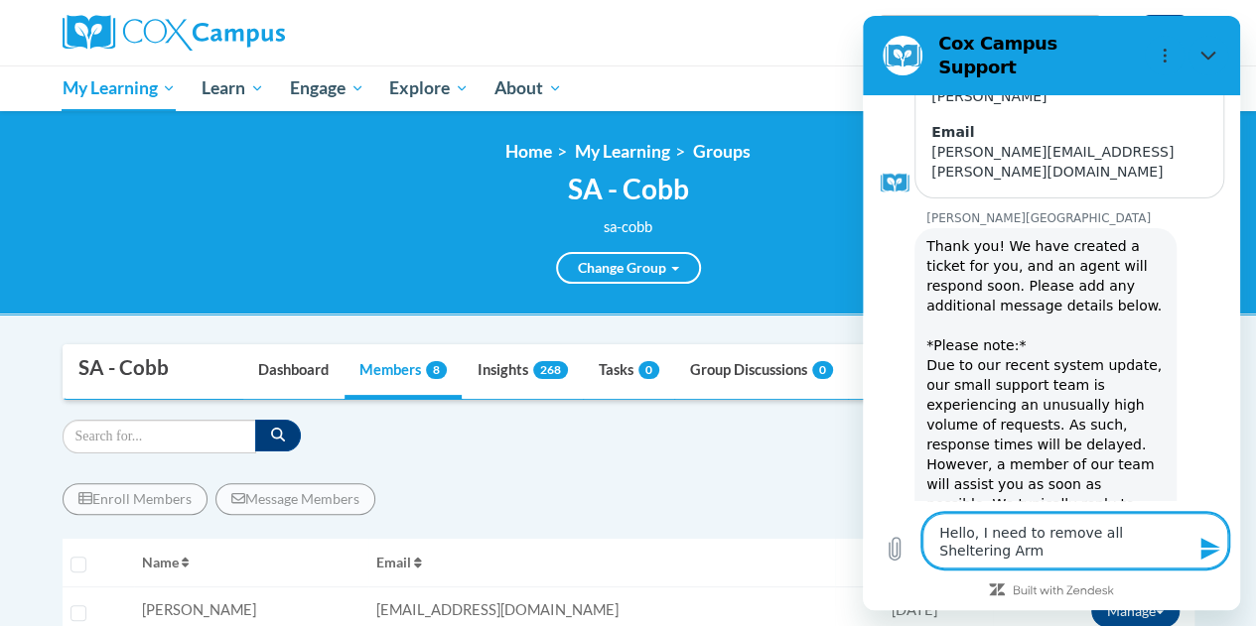
type textarea "Hello, I need to remove all Sheltering Arms"
type textarea "x"
type textarea "Hello, I need to remove all Sheltering Arms"
type textarea "x"
type textarea "Hello, I need to remove all Sheltering Arms f"
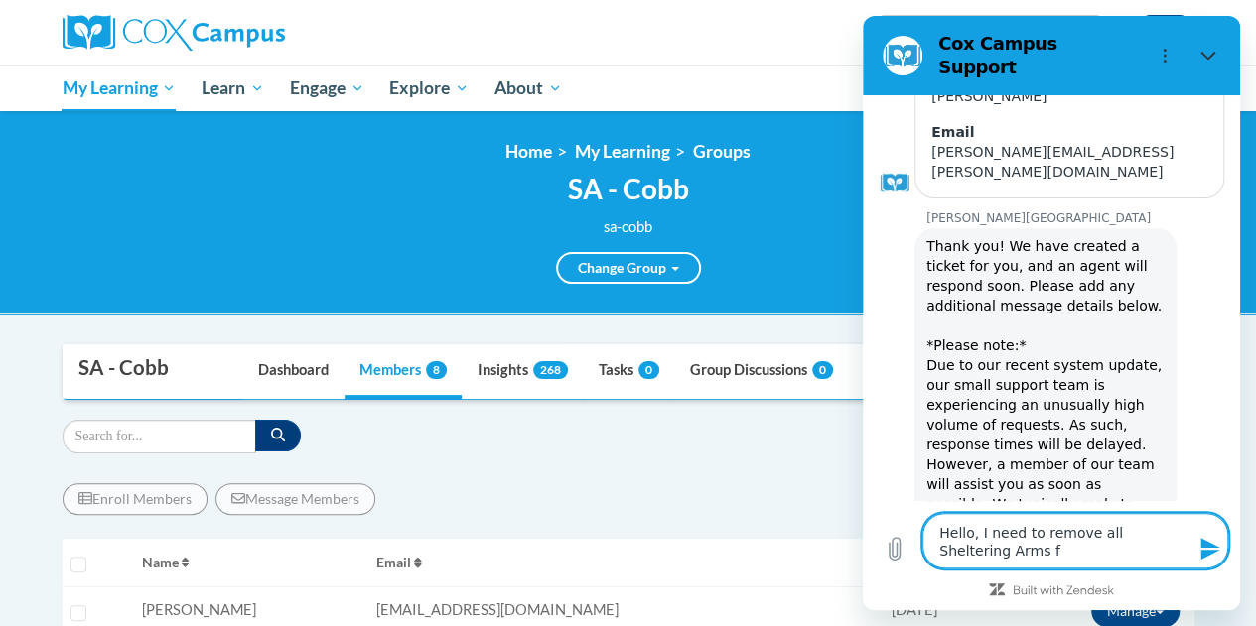
type textarea "x"
type textarea "Hello, I need to remove all Sheltering Arms fr"
type textarea "x"
type textarea "Hello, I need to remove all Sheltering Arms fro"
type textarea "x"
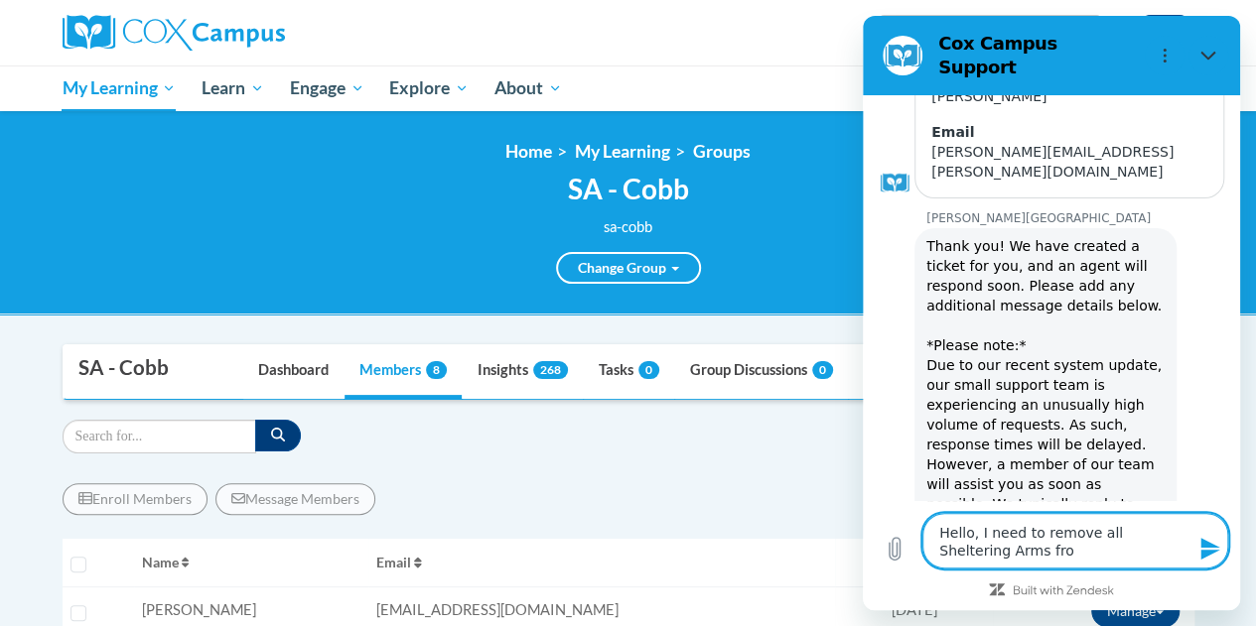
type textarea "Hello, I need to remove all Sheltering Arms from"
type textarea "x"
type textarea "Hello, I need to remove all Sheltering Arms from"
type textarea "x"
type textarea "Hello, I need to remove all Sheltering Arms from m"
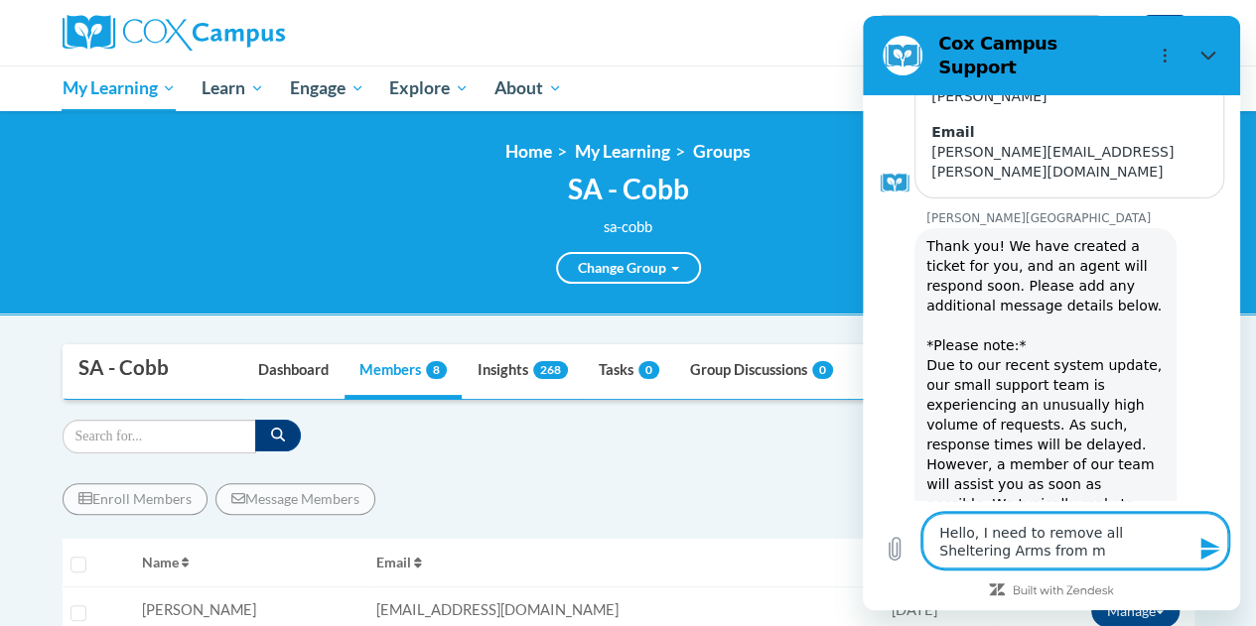
type textarea "x"
type textarea "Hello, I need to remove all Sheltering Arms from my"
type textarea "x"
type textarea "Hello, I need to remove all Sheltering Arms from my"
type textarea "x"
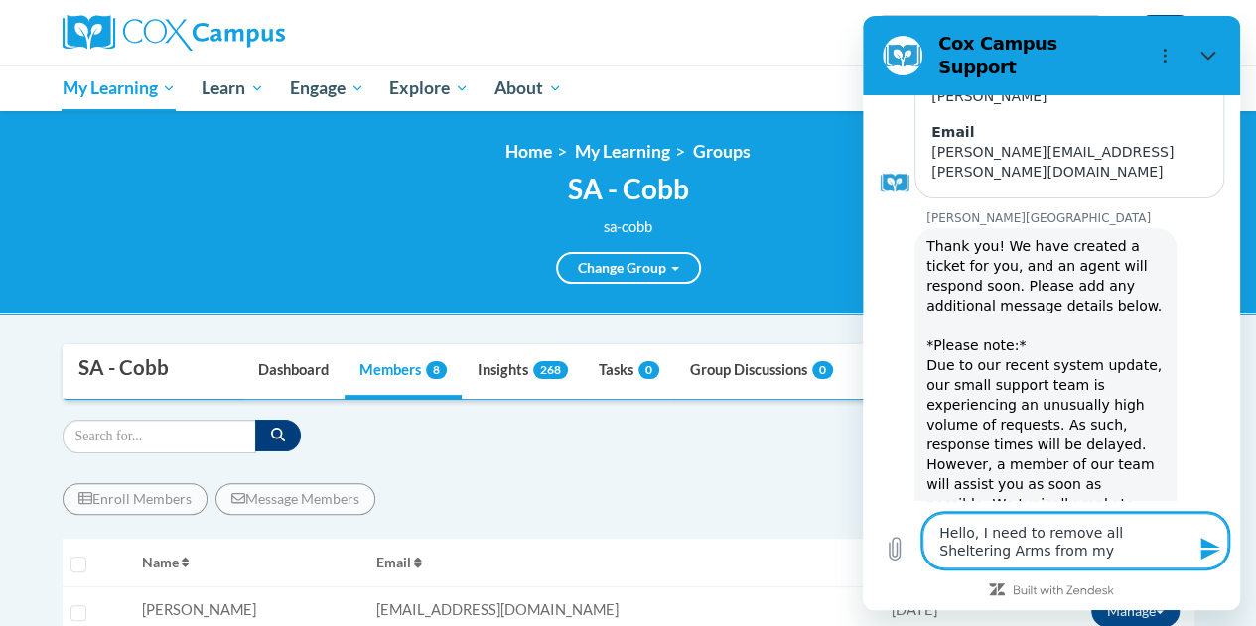
type textarea "Hello, I need to remove all Sheltering Arms from my g"
type textarea "x"
type textarea "Hello, I need to remove all Sheltering Arms from my gr"
type textarea "x"
type textarea "Hello, I need to remove all Sheltering Arms from my gro"
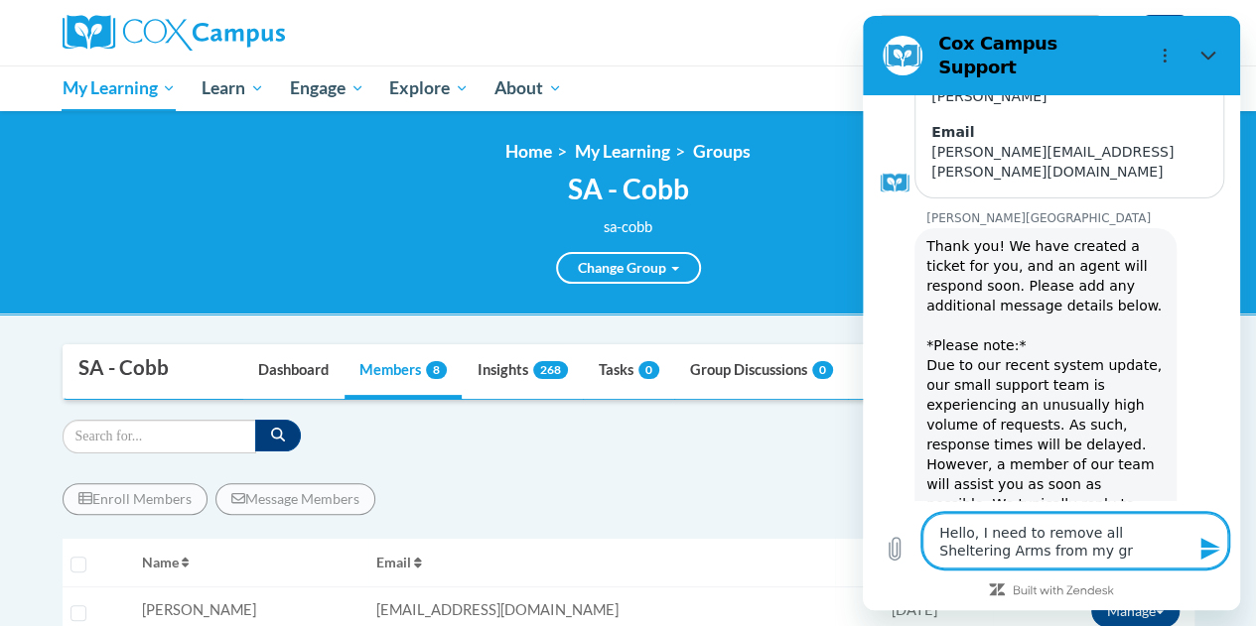
type textarea "x"
type textarea "Hello, I need to remove all Sheltering Arms from my grou"
type textarea "x"
type textarea "Hello, I need to remove all Sheltering Arms from my group"
type textarea "x"
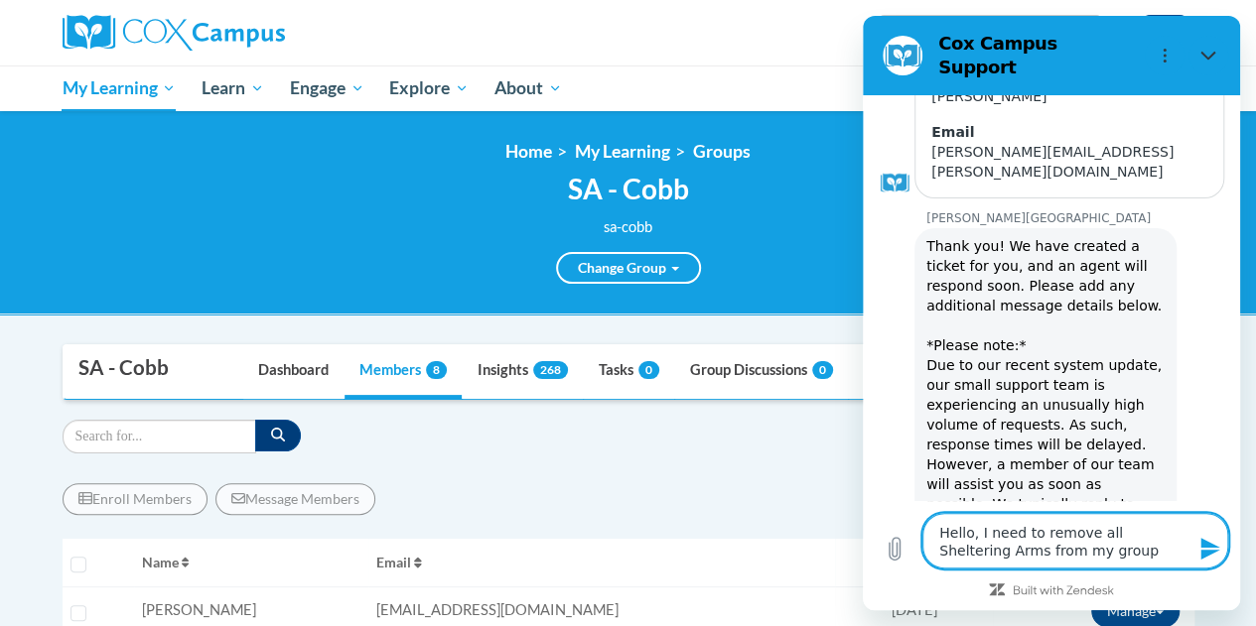
type textarea "Hello, I need to remove all Sheltering Arms from my groups"
type textarea "x"
type textarea "Hello, I need to remove all Sheltering Arms from my groups"
type textarea "x"
type textarea "Hello, I need to remove all Sheltering Arms from my groups a"
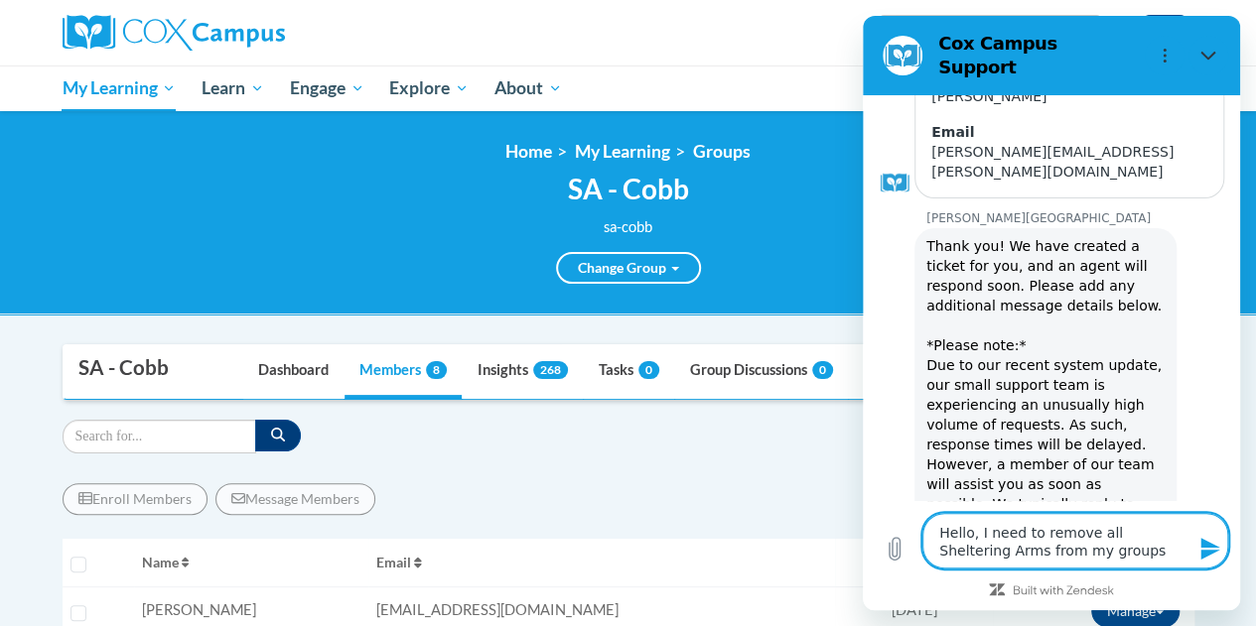
type textarea "x"
type textarea "Hello, I need to remove all Sheltering Arms from my groups an"
type textarea "x"
type textarea "Hello, I need to remove all Sheltering Arms from my groups and"
type textarea "x"
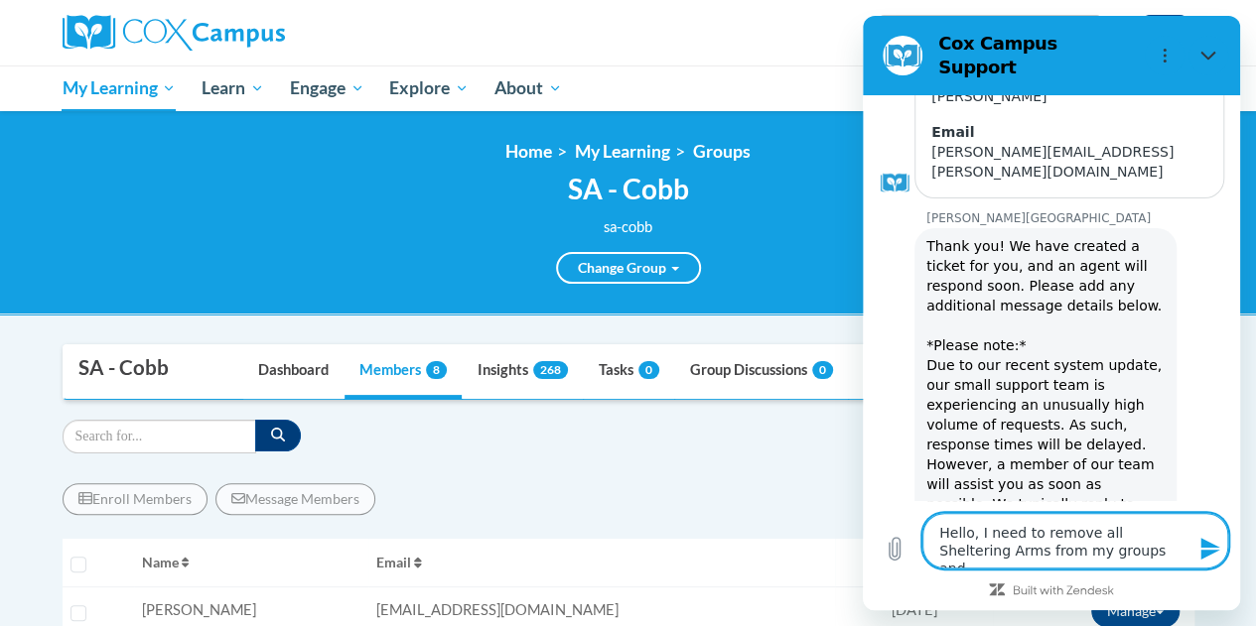
type textarea "Hello, I need to remove all Sheltering Arms from my groups and"
type textarea "x"
type textarea "Hello, I need to remove all Sheltering Arms from my groups and a"
type textarea "x"
type textarea "Hello, I need to remove all Sheltering Arms from my groups and ac"
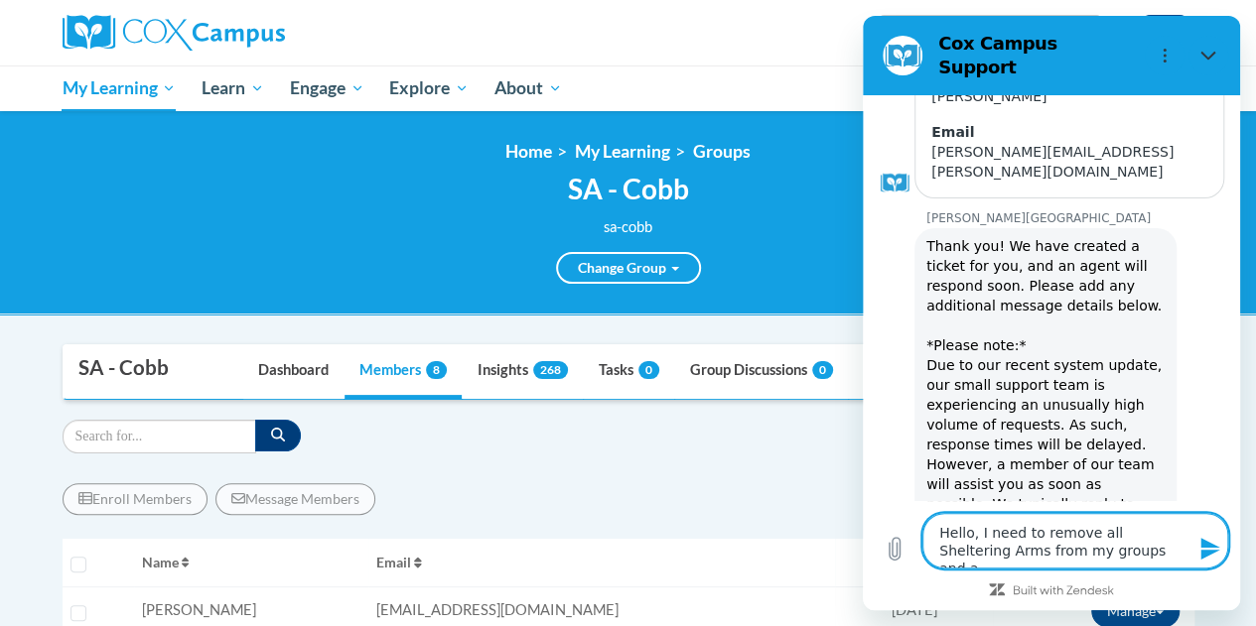
type textarea "x"
type textarea "Hello, I need to remove all Sheltering Arms from my groups and acc"
type textarea "x"
type textarea "Hello, I need to remove all Sheltering Arms from my groups and acco"
type textarea "x"
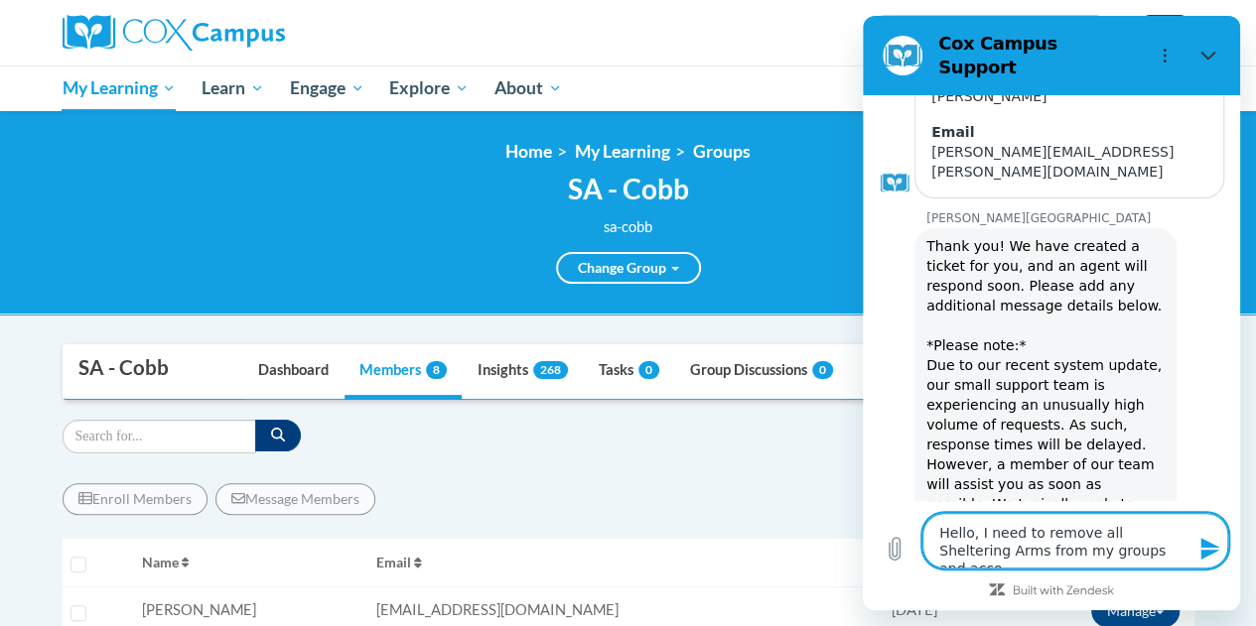
type textarea "Hello, I need to remove all Sheltering Arms from my groups and accou"
type textarea "x"
type textarea "Hello, I need to remove all Sheltering Arms from my groups and accout"
type textarea "x"
type textarea "Hello, I need to remove all Sheltering Arms from my groups and accoutn"
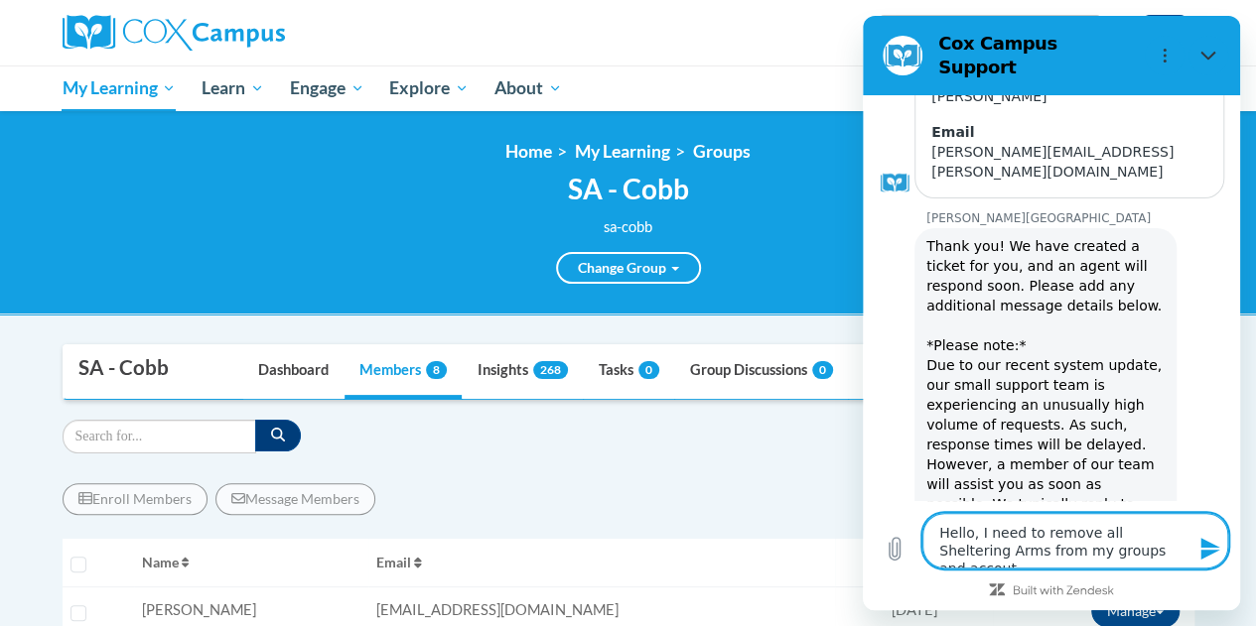
type textarea "x"
type textarea "Hello, I need to remove all Sheltering Arms from my groups and accout"
type textarea "x"
type textarea "Hello, I need to remove all Sheltering Arms from my groups and accou"
type textarea "x"
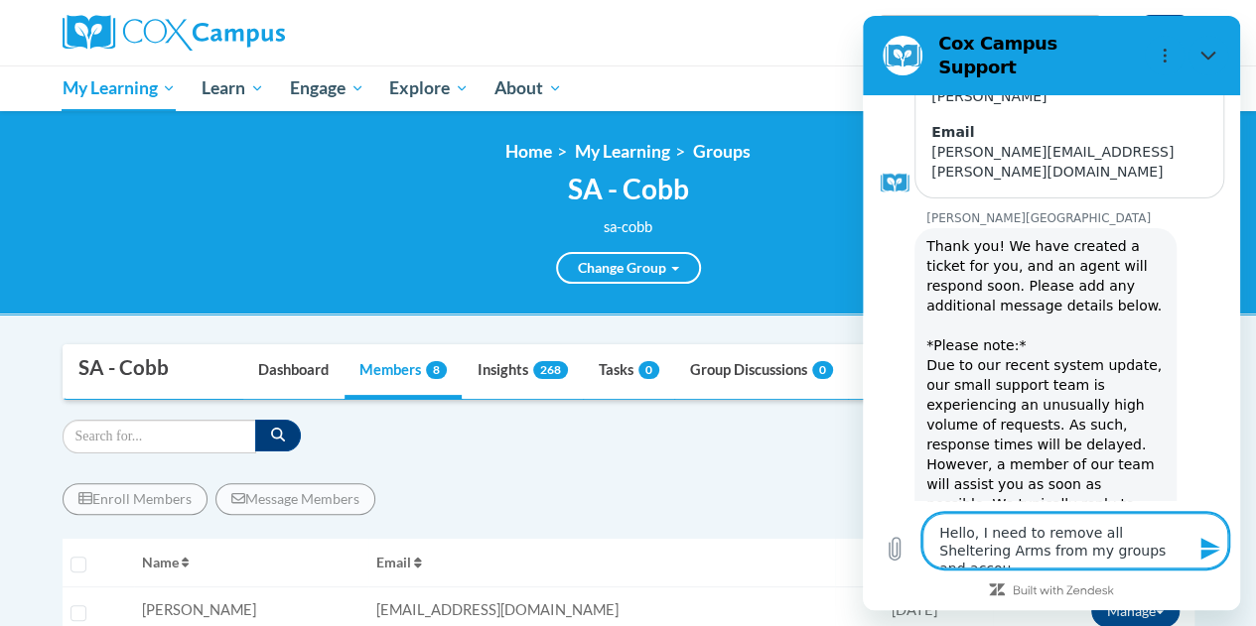
type textarea "Hello, I need to remove all Sheltering Arms from my groups and accoun"
type textarea "x"
type textarea "Hello, I need to remove all Sheltering Arms from my groups and account"
type textarea "x"
type textarea "Hello, I need to remove all Sheltering Arms from my groups and accounts"
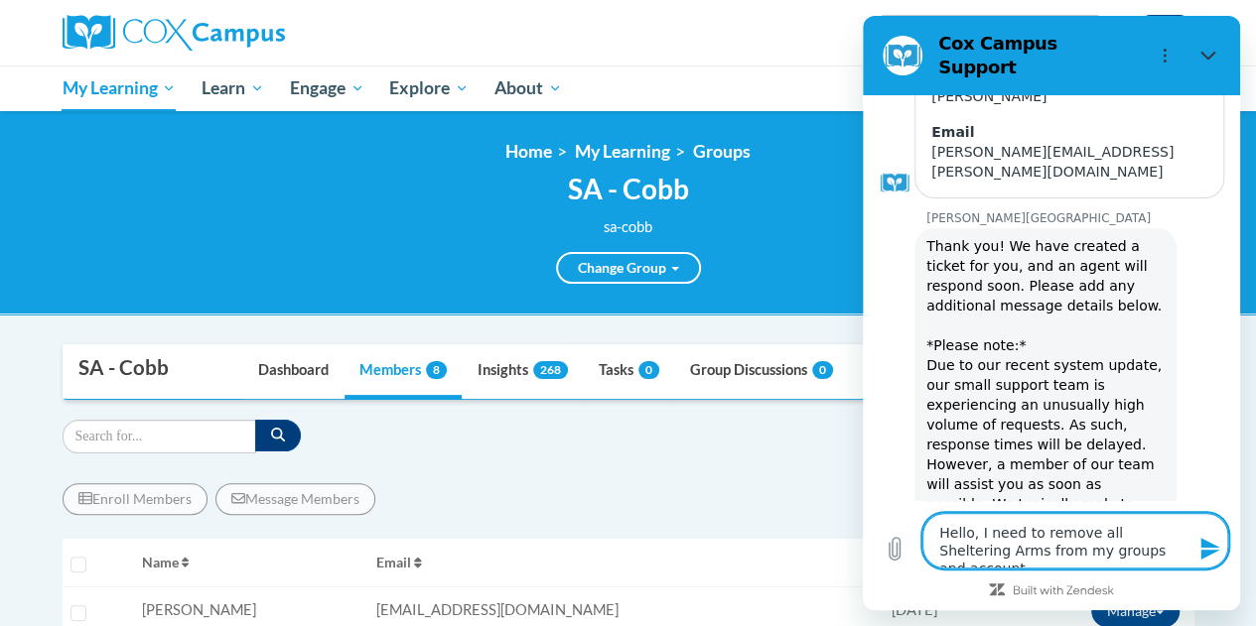
type textarea "x"
type textarea "Hello, I need to remove all Sheltering Arms from my groups and accounts."
type textarea "x"
type textarea "Hello, I need to remove all Sheltering Arms from my groups and accounts."
type textarea "x"
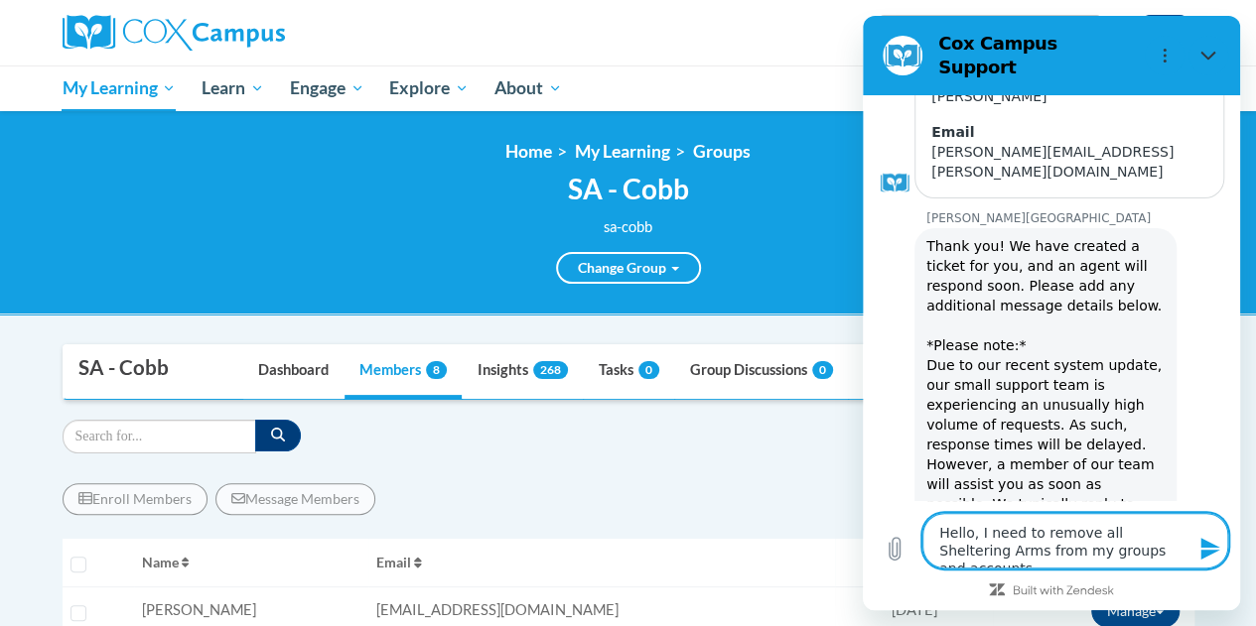
type textarea "Hello, I need to remove all Sheltering Arms from my groups and accounts. I"
type textarea "x"
type textarea "Hello, I need to remove all Sheltering Arms from my groups and accounts. I"
type textarea "x"
type textarea "Hello, I need to remove all Sheltering Arms from my groups and accounts. I k"
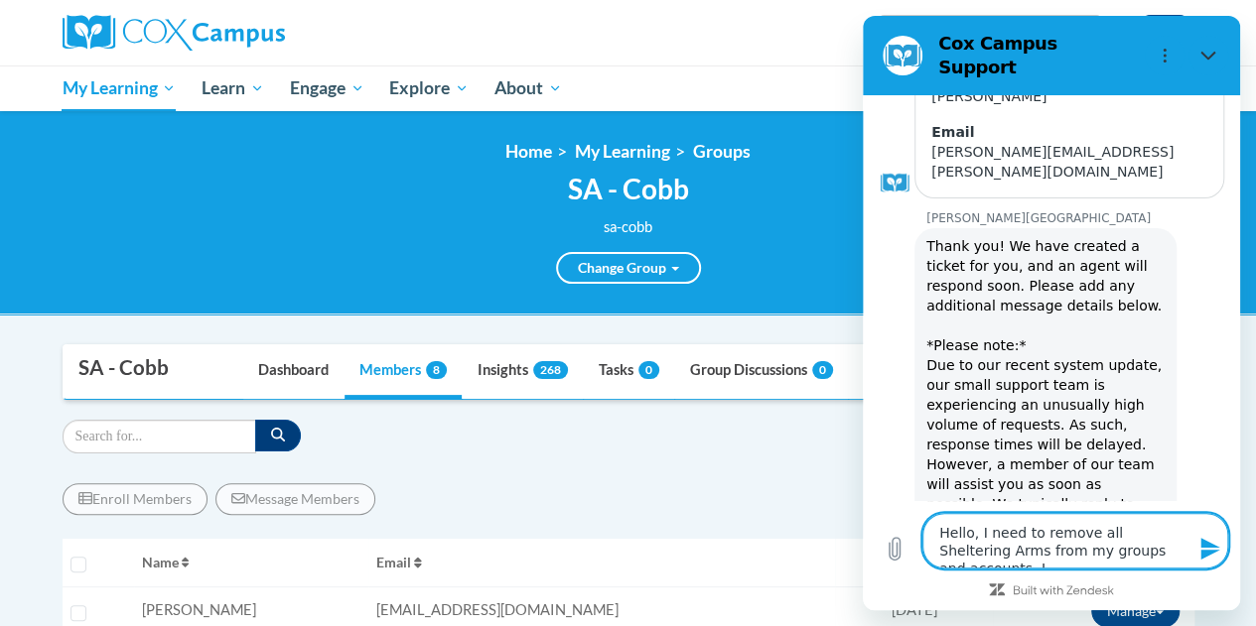
type textarea "x"
type textarea "Hello, I need to remove all Sheltering Arms from my groups and accounts. I kn"
type textarea "x"
type textarea "Hello, I need to remove all Sheltering Arms from my groups and accounts. I kno"
type textarea "x"
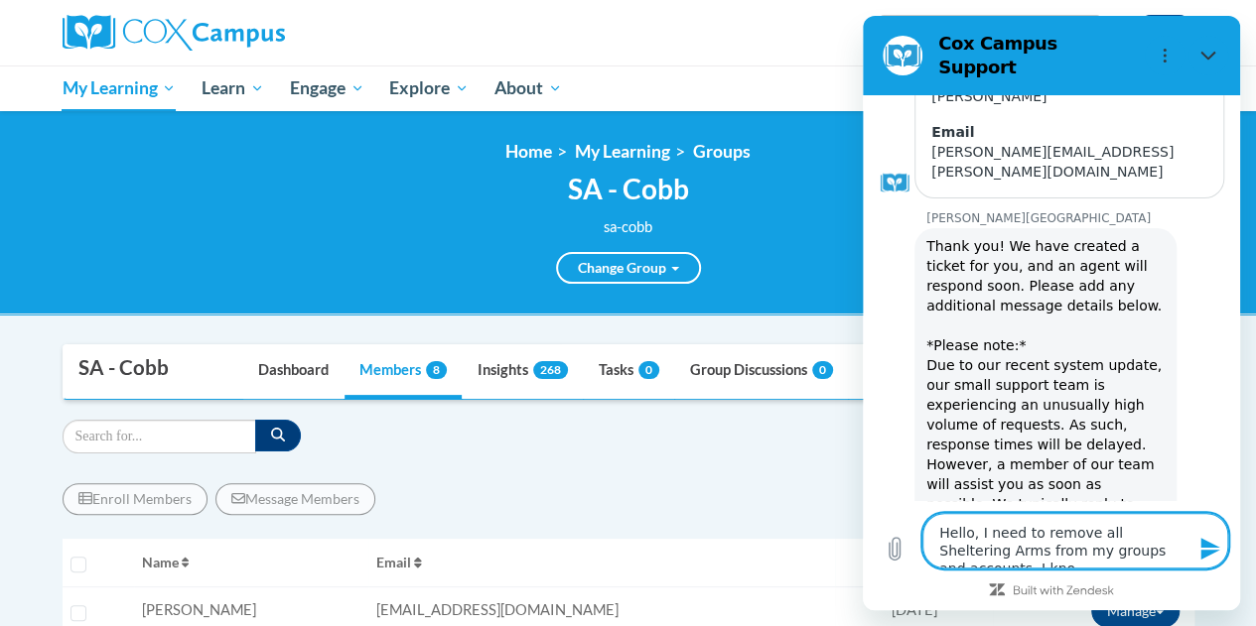
type textarea "Hello, I need to remove all Sheltering Arms from my groups and accounts. I know"
type textarea "x"
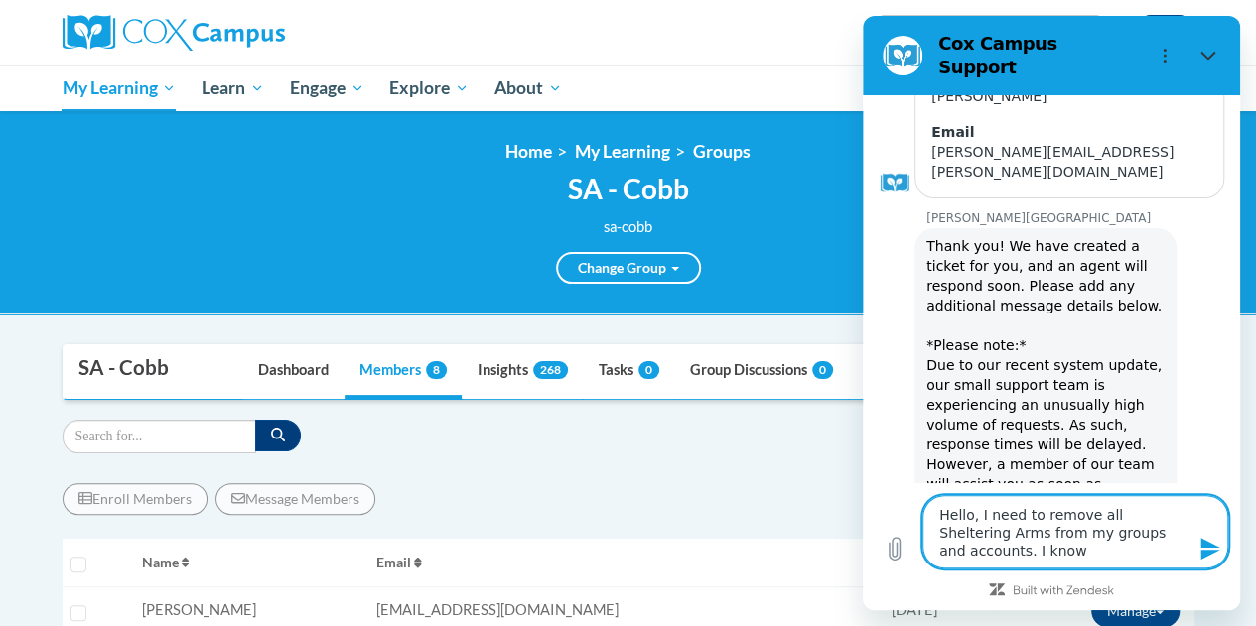
type textarea "Hello, I need to remove all Sheltering Arms from my groups and accounts. I know"
type textarea "x"
type textarea "Hello, I need to remove all Sheltering Arms from my groups and accounts. I know…"
type textarea "x"
type textarea "Hello, I need to remove all Sheltering Arms from my groups and accounts. I know…"
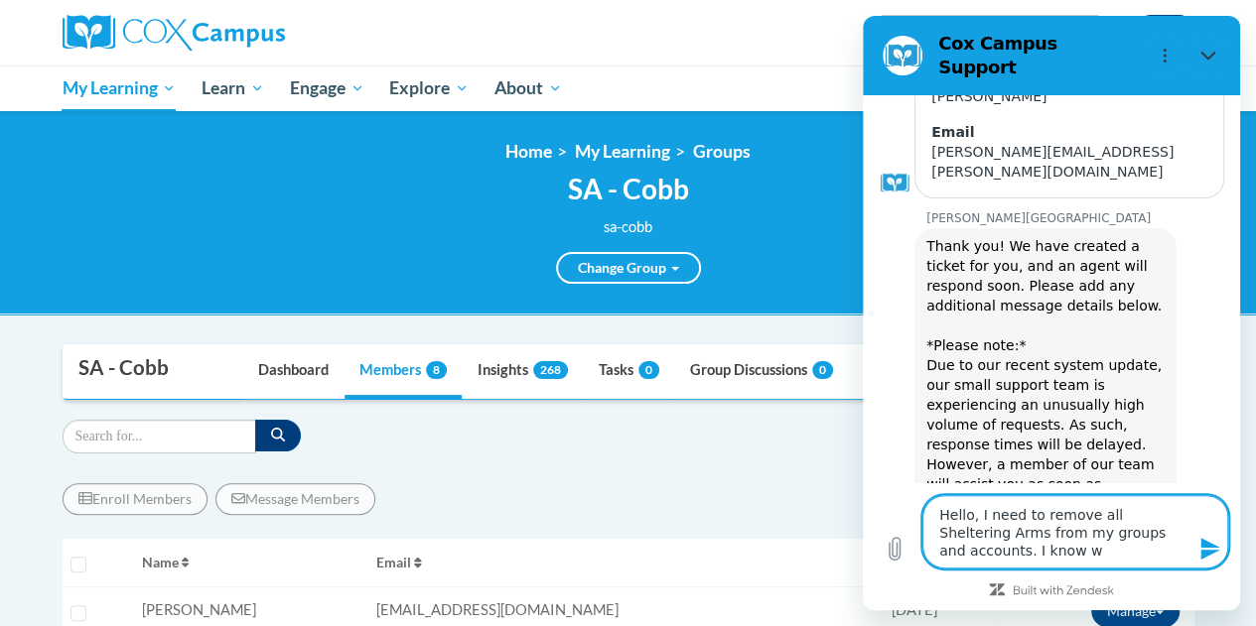
type textarea "x"
type textarea "Hello, I need to remove all Sheltering Arms from my groups and accounts. I know…"
type textarea "x"
type textarea "Hello, I need to remove all Sheltering Arms from my groups and accounts. I know…"
type textarea "x"
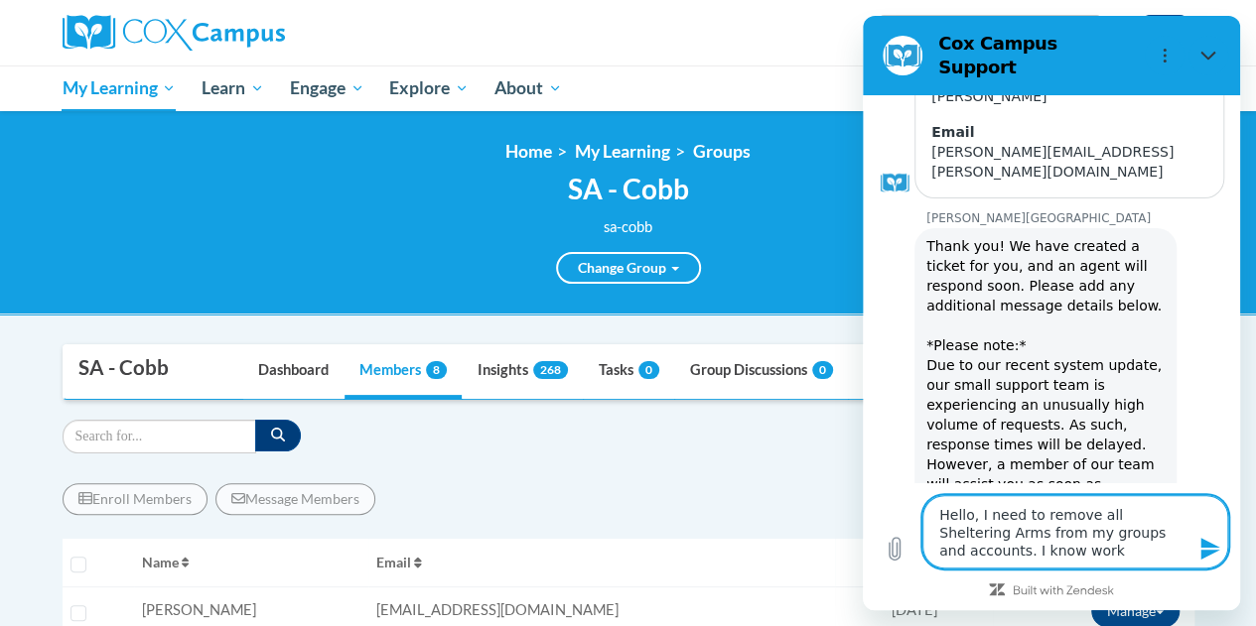
type textarea "Hello, I need to remove all Sheltering Arms from my groups and accounts. I know…"
type textarea "x"
type textarea "Hello, I need to remove all Sheltering Arms from my groups and accounts. I know…"
type textarea "x"
type textarea "Hello, I need to remove all Sheltering Arms from my groups and accounts. I know…"
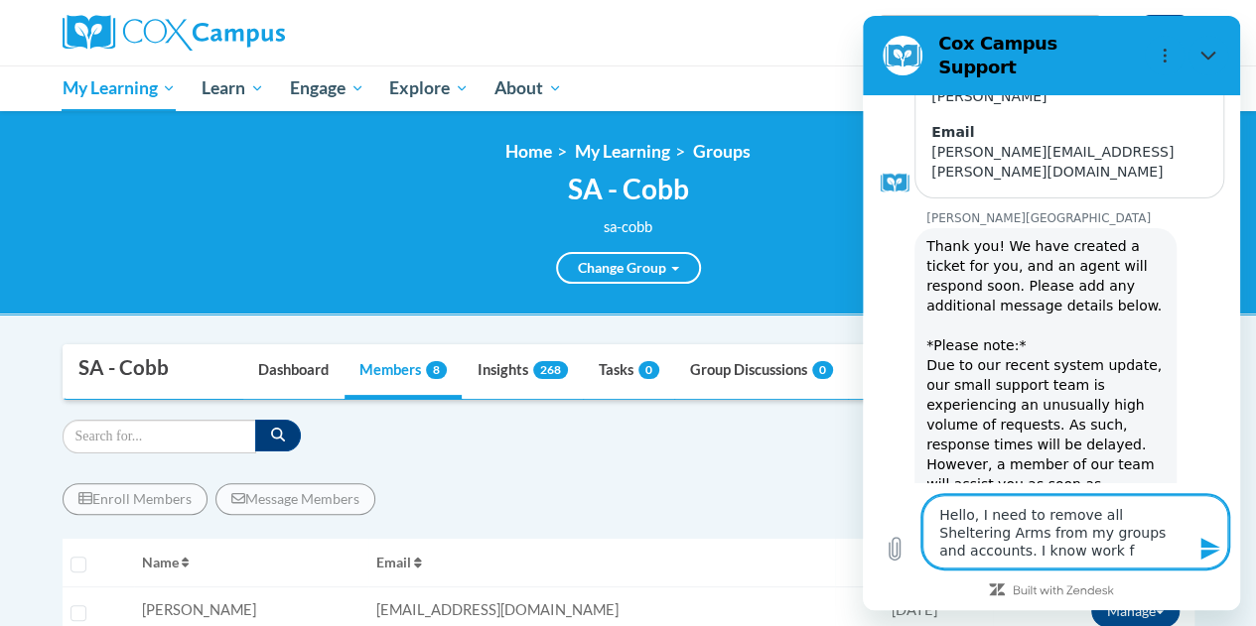
type textarea "x"
type textarea "Hello, I need to remove all Sheltering Arms from my groups and accounts. I know…"
type textarea "x"
type textarea "Hello, I need to remove all Sheltering Arms from my groups and accounts. I know…"
type textarea "x"
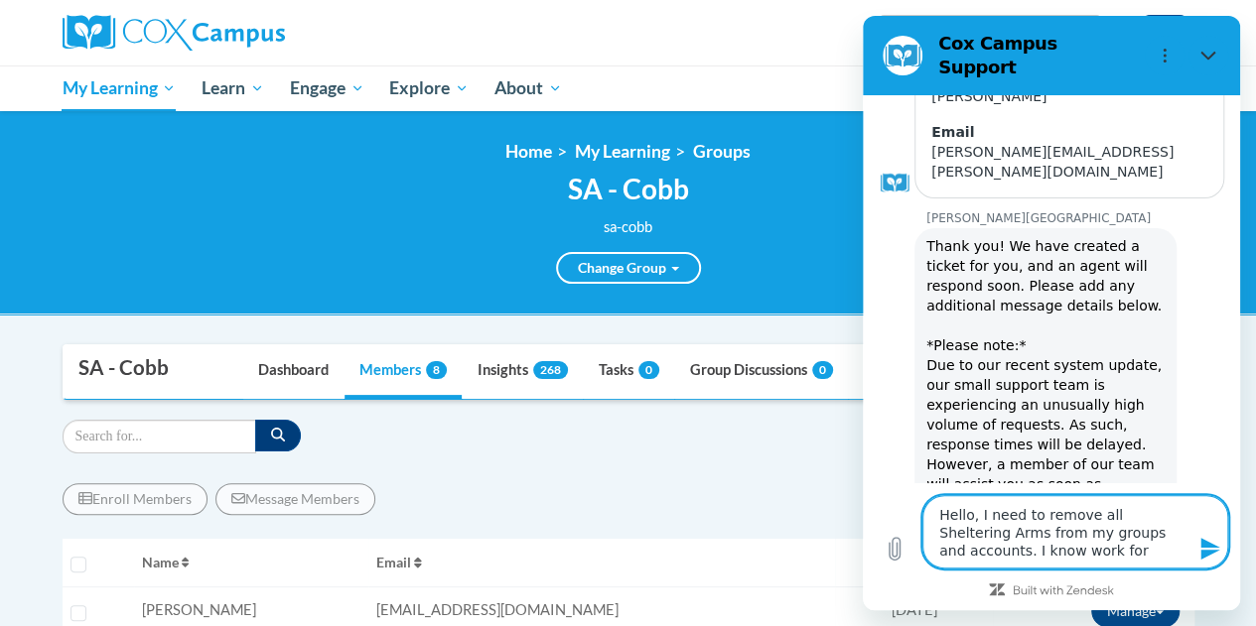
type textarea "Hello, I need to remove all Sheltering Arms from my groups and accounts. I know…"
type textarea "x"
type textarea "Hello, I need to remove all Sheltering Arms from my groups and accounts. I know…"
type textarea "x"
type textarea "Hello, I need to remove all Sheltering Arms from my groups and accounts. I know…"
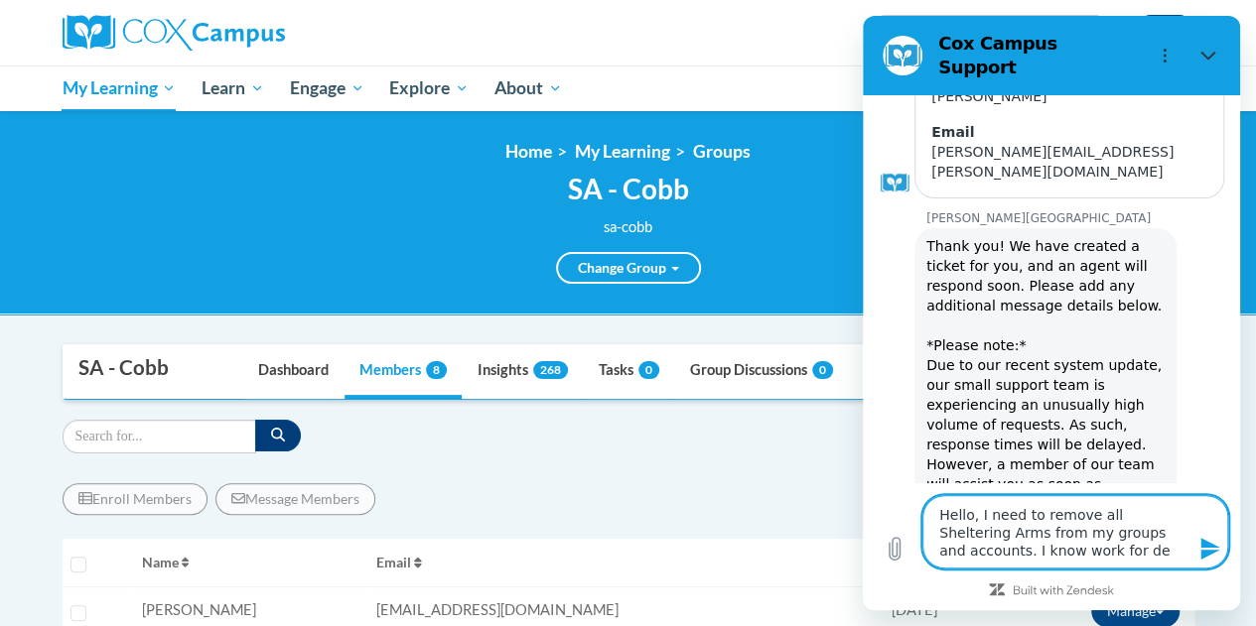
type textarea "x"
type textarea "Hello, I need to remove all Sheltering Arms from my groups and accounts. I know…"
type textarea "x"
type textarea "Hello, I need to remove all Sheltering Arms from my groups and accounts. I know…"
type textarea "x"
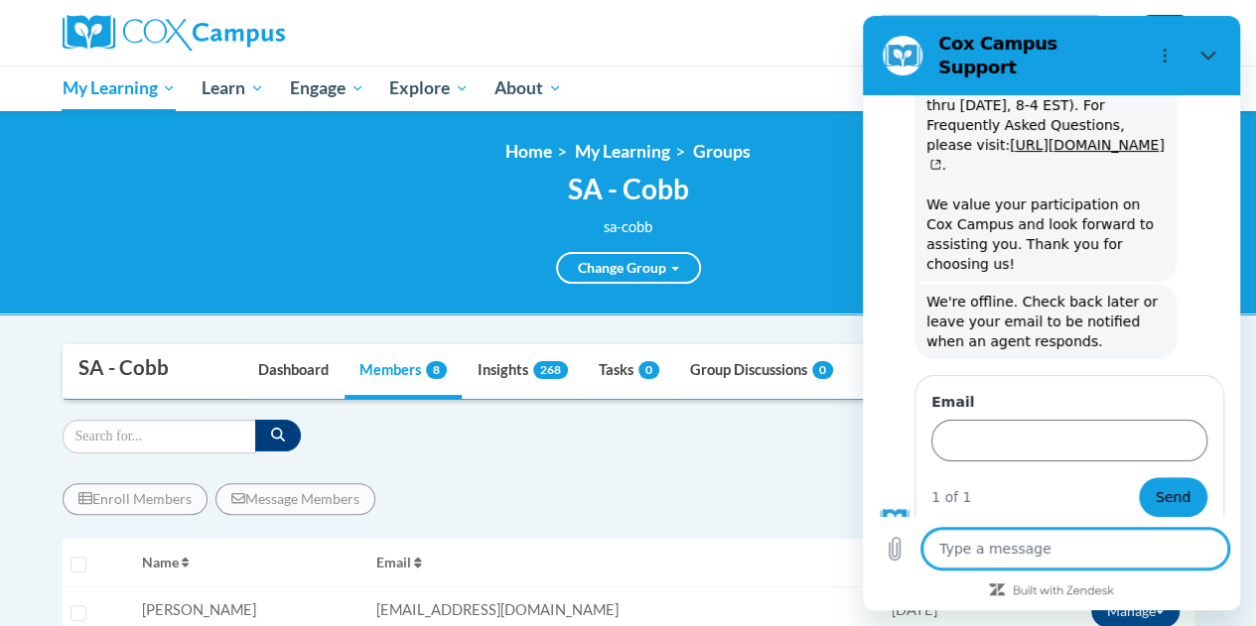
scroll to position [878, 0]
